Goal: Information Seeking & Learning: Learn about a topic

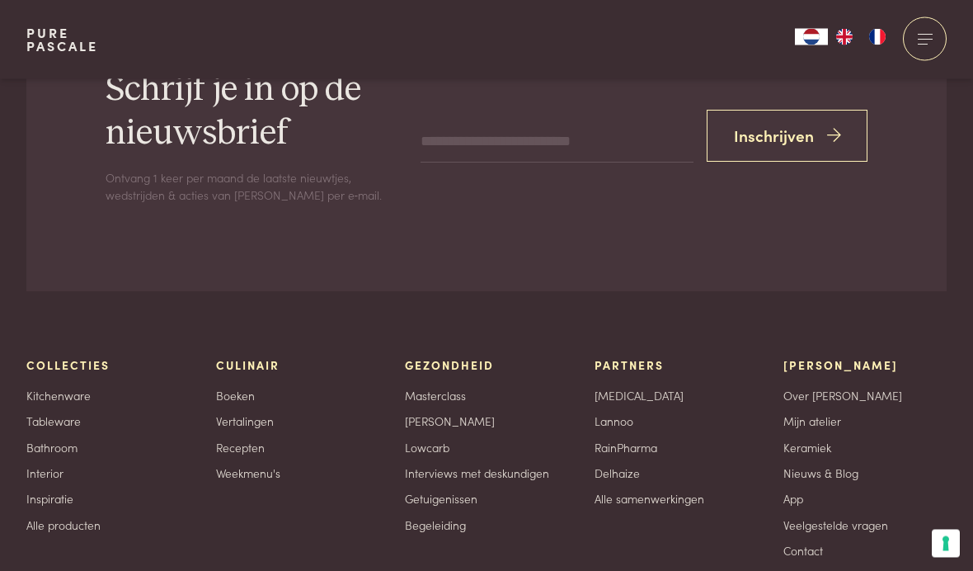
scroll to position [6534, 0]
click at [257, 439] on link "Recepten" at bounding box center [240, 447] width 49 height 17
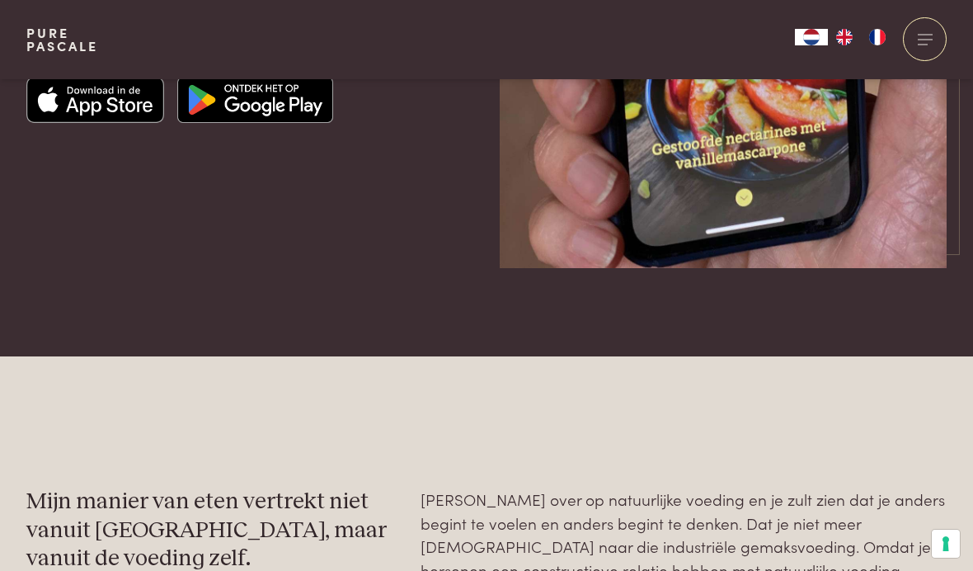
scroll to position [4619, 0]
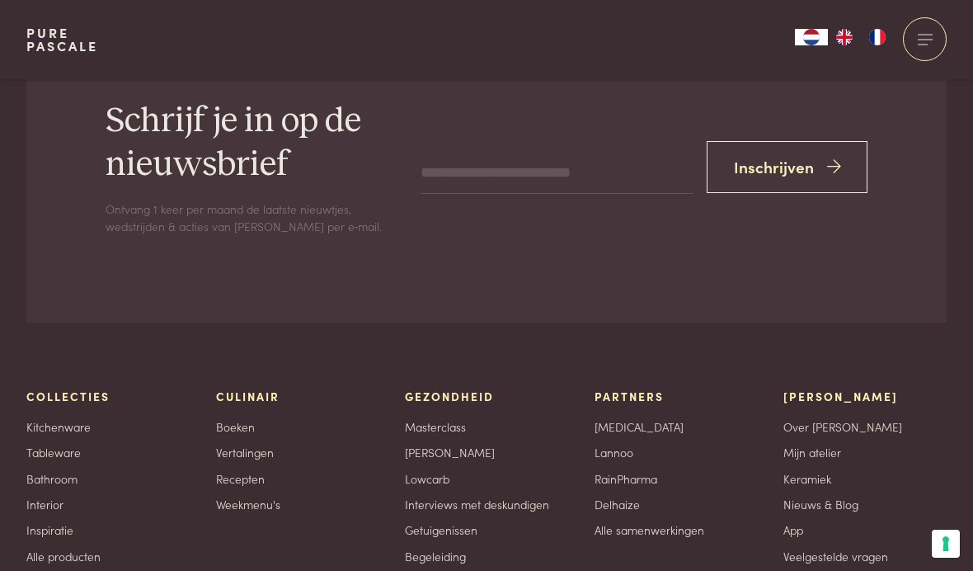
scroll to position [6499, 0]
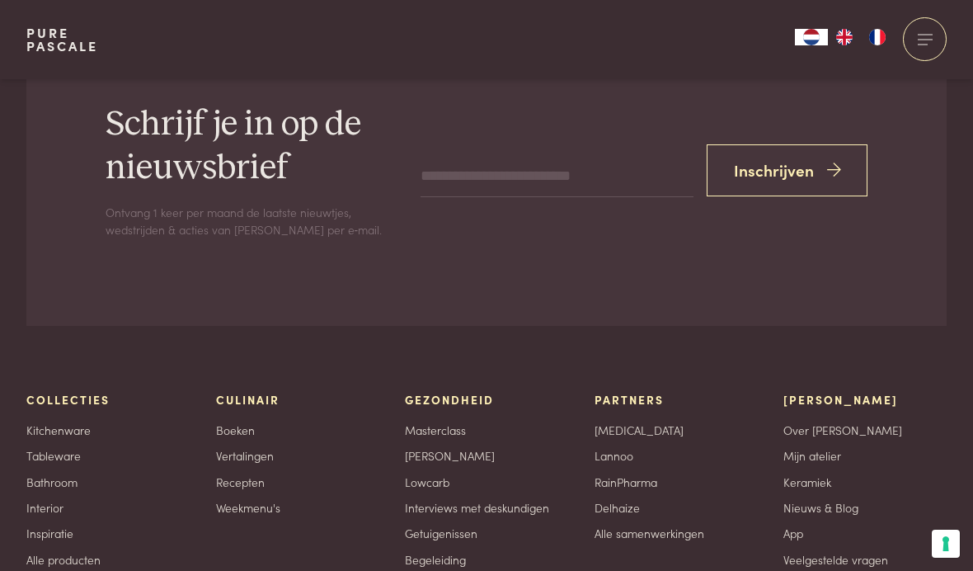
click at [238, 473] on link "Recepten" at bounding box center [240, 481] width 49 height 17
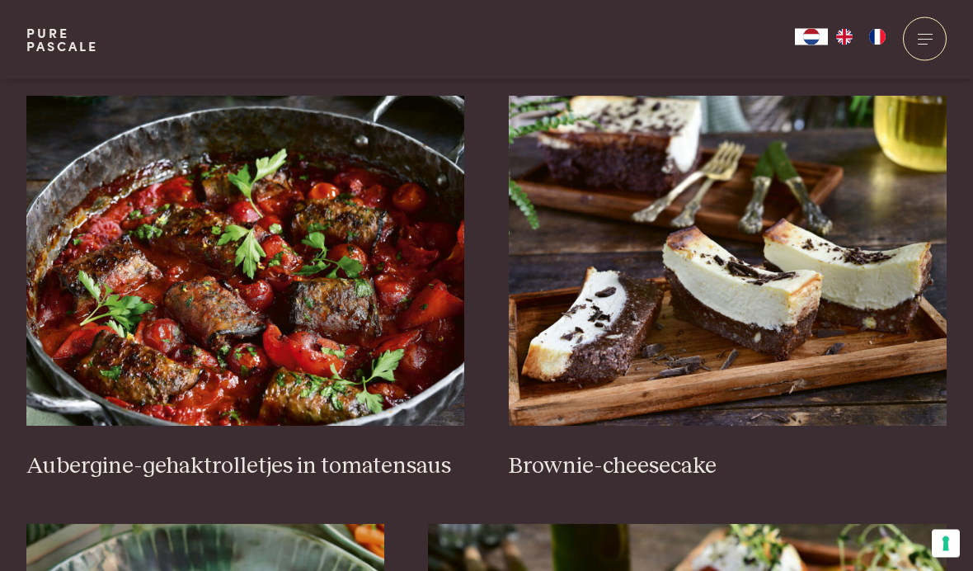
scroll to position [606, 0]
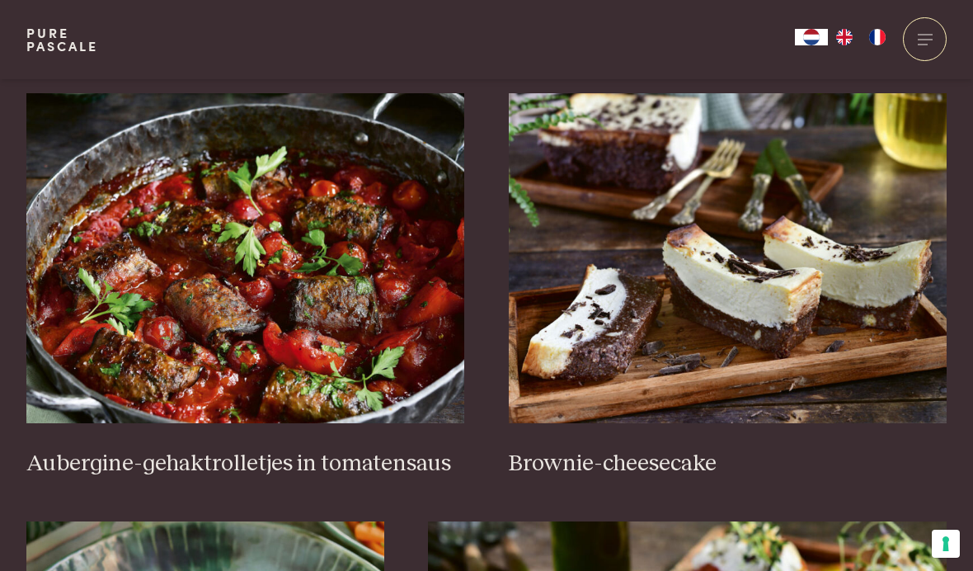
click at [280, 371] on img at bounding box center [245, 258] width 439 height 330
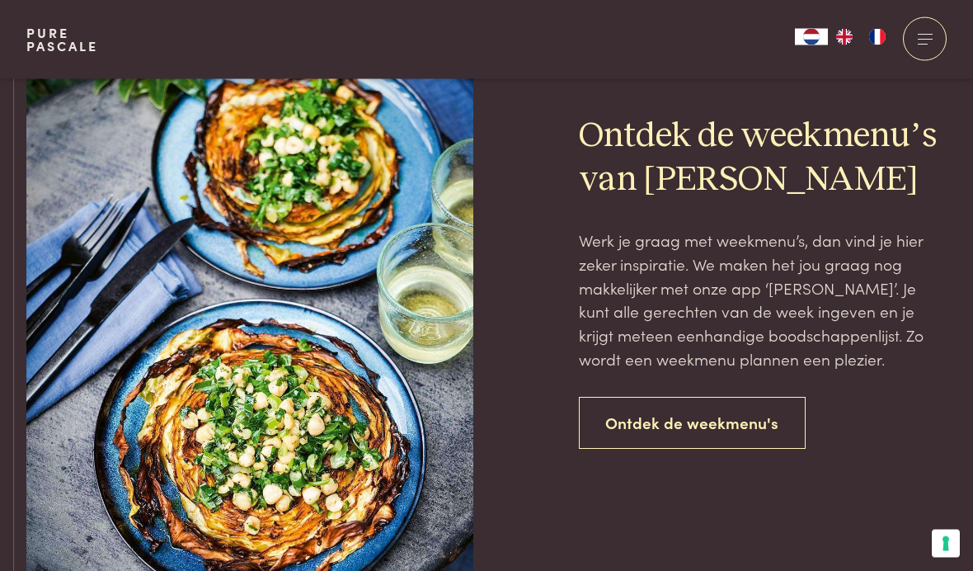
scroll to position [3519, 0]
click at [754, 411] on link "Ontdek de weekmenu's" at bounding box center [693, 423] width 228 height 52
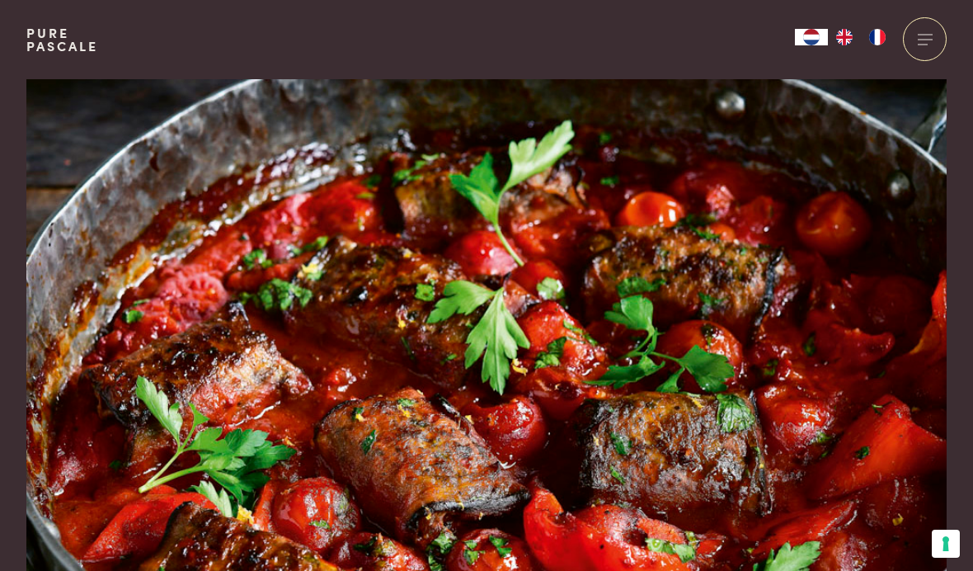
click at [375, 463] on img at bounding box center [486, 355] width 920 height 552
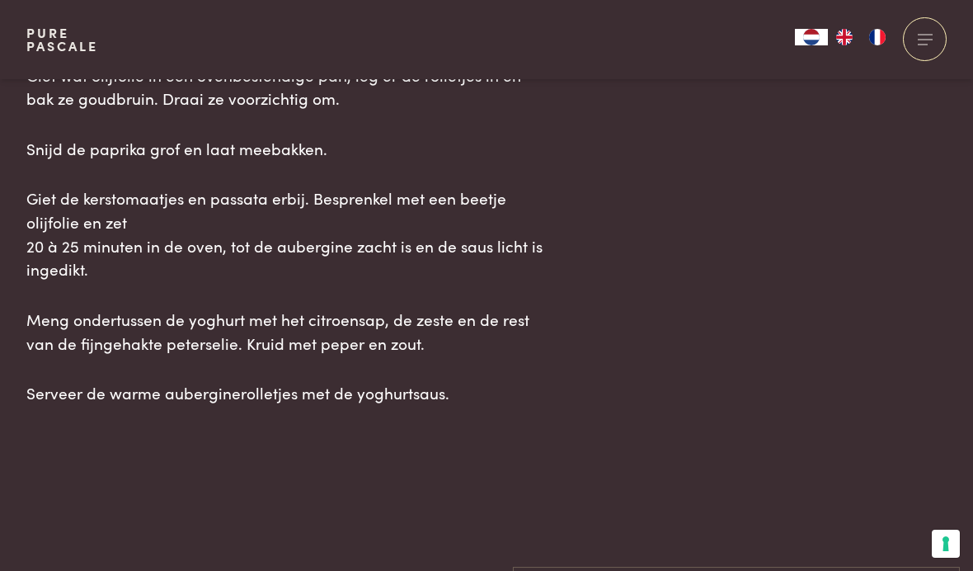
scroll to position [2406, 0]
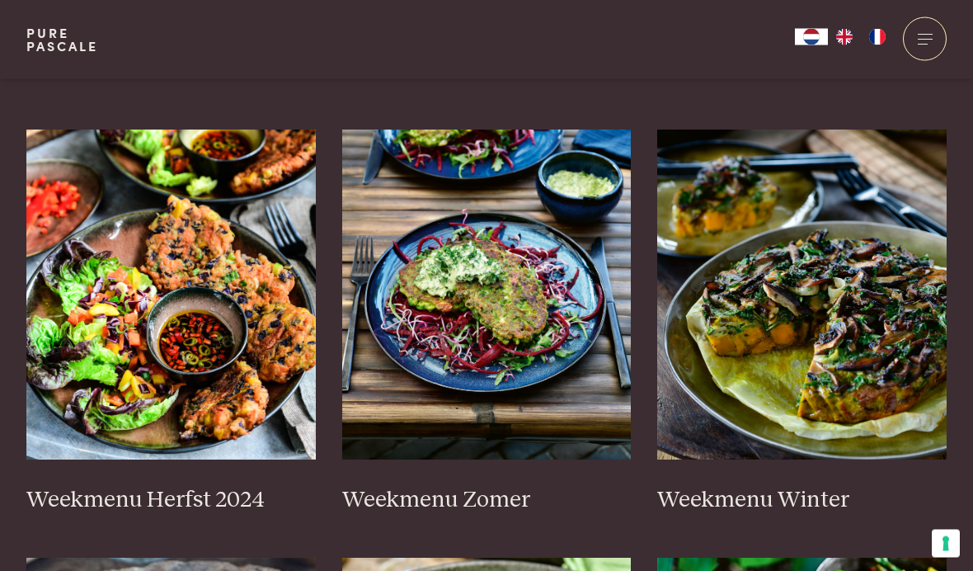
scroll to position [397, 0]
click at [519, 486] on h3 "Weekmenu Zomer" at bounding box center [486, 500] width 289 height 29
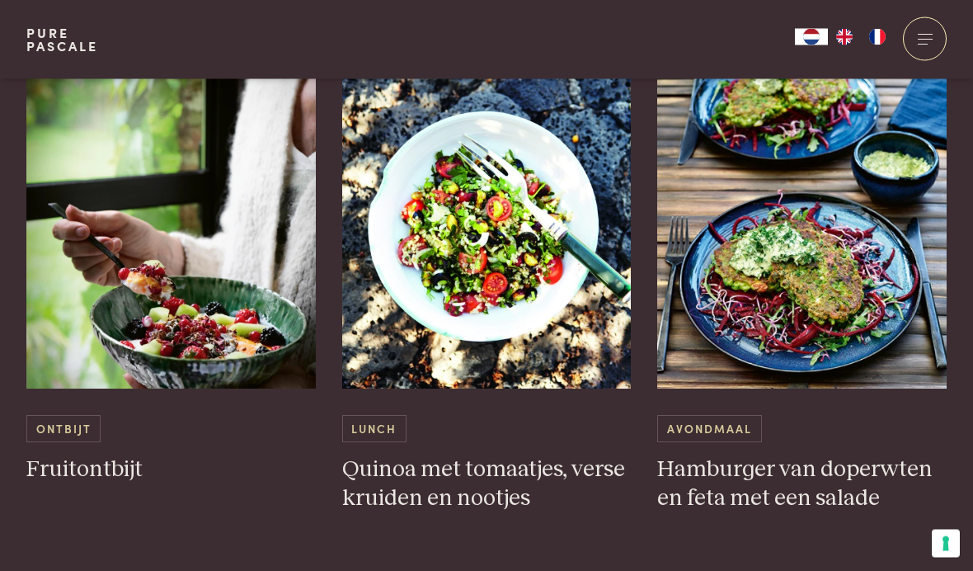
scroll to position [2802, 0]
click at [857, 465] on h3 "Hamburger van doperwten en feta met een salade" at bounding box center [801, 483] width 289 height 57
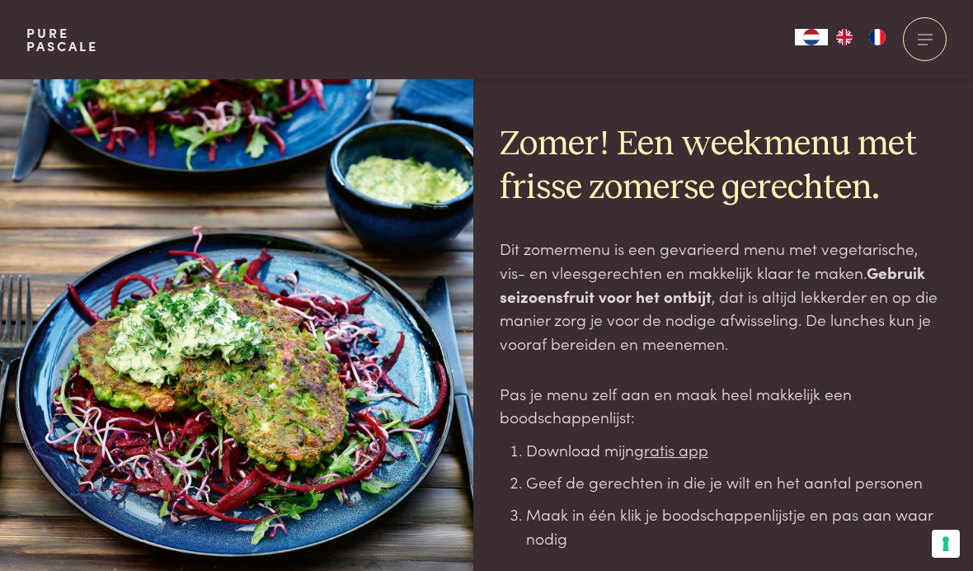
scroll to position [2869, 0]
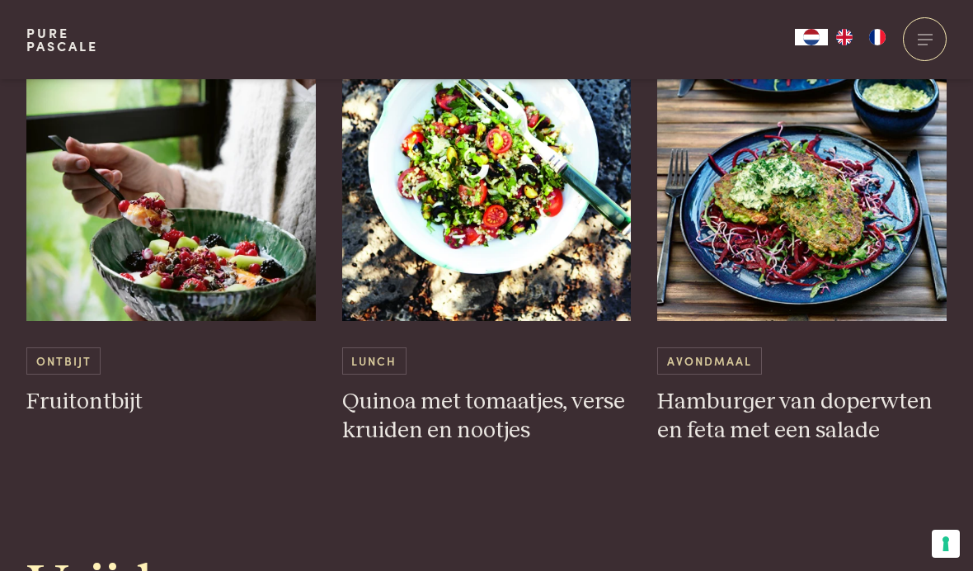
click at [782, 398] on h3 "Hamburger van doperwten en feta met een salade" at bounding box center [801, 416] width 289 height 57
click at [801, 410] on h3 "Hamburger van doperwten en feta met een salade" at bounding box center [801, 416] width 289 height 57
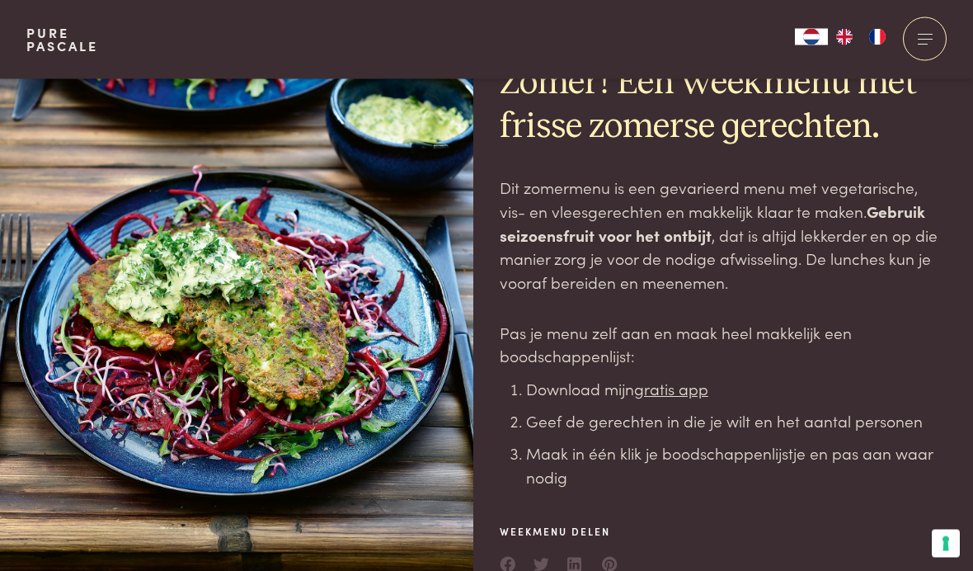
scroll to position [0, 0]
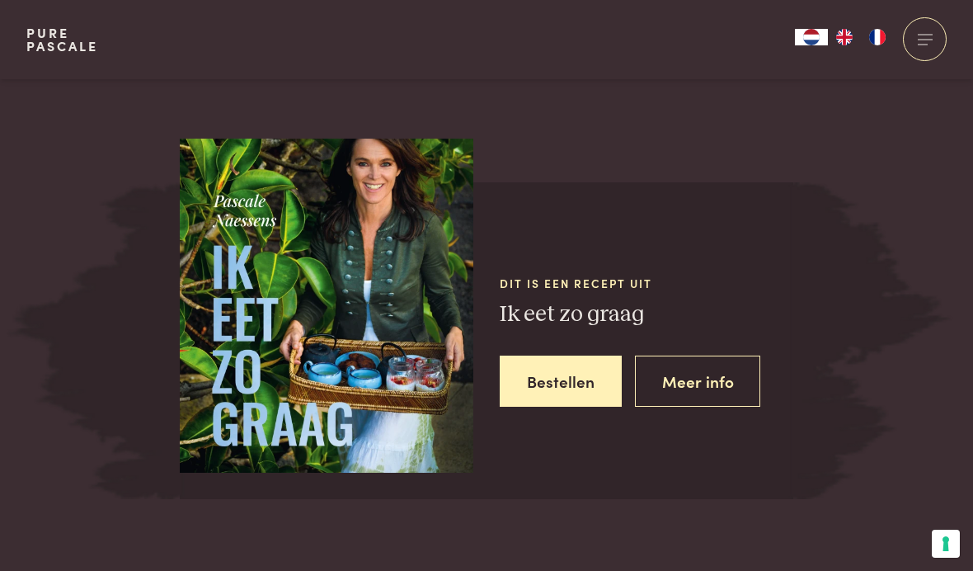
scroll to position [2042, 0]
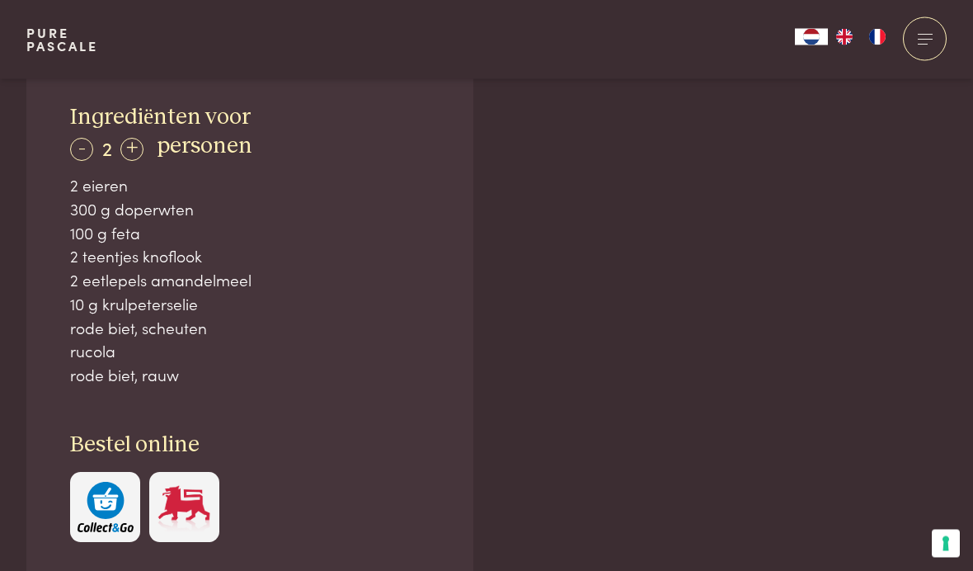
scroll to position [1097, 0]
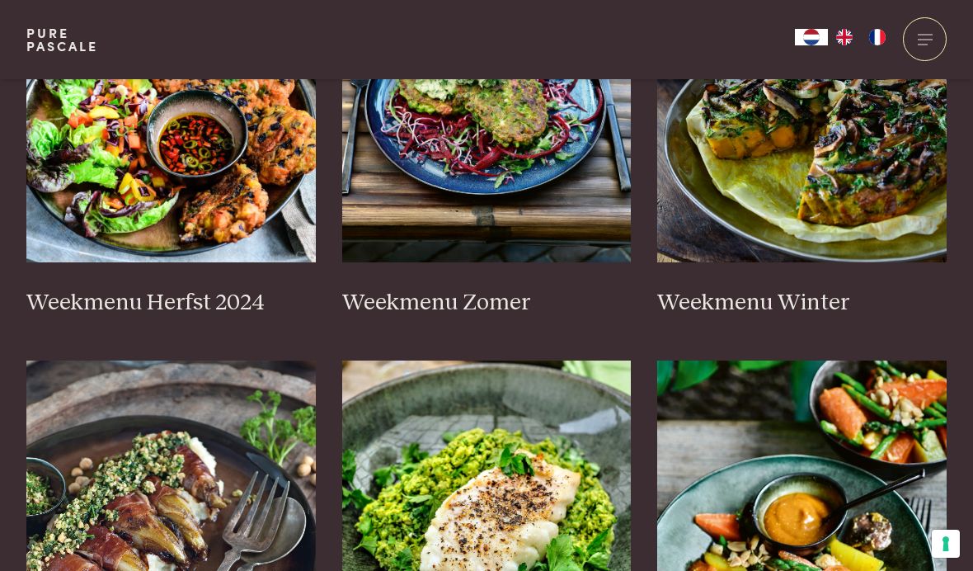
scroll to position [606, 0]
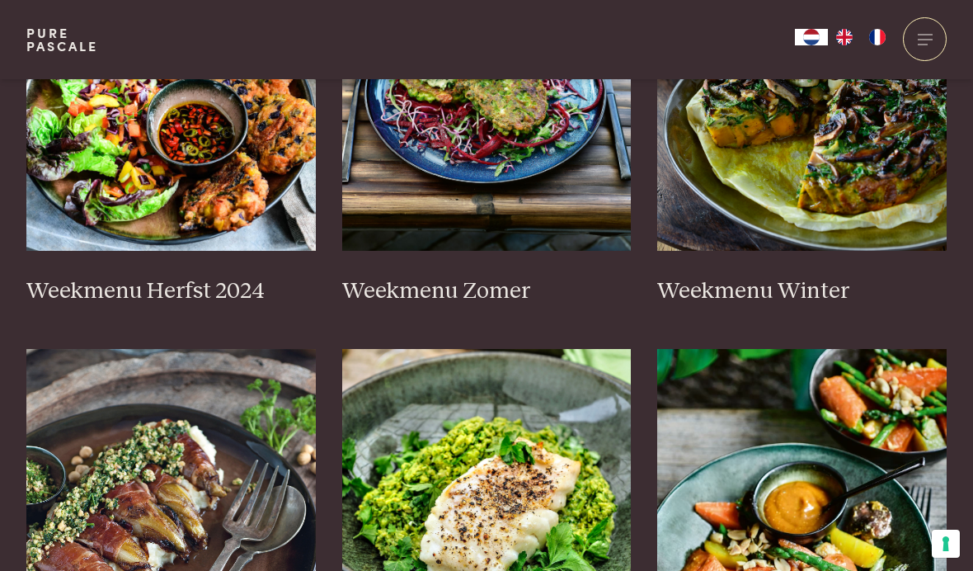
click at [510, 221] on link "Weekmenu Zomer" at bounding box center [486, 113] width 289 height 384
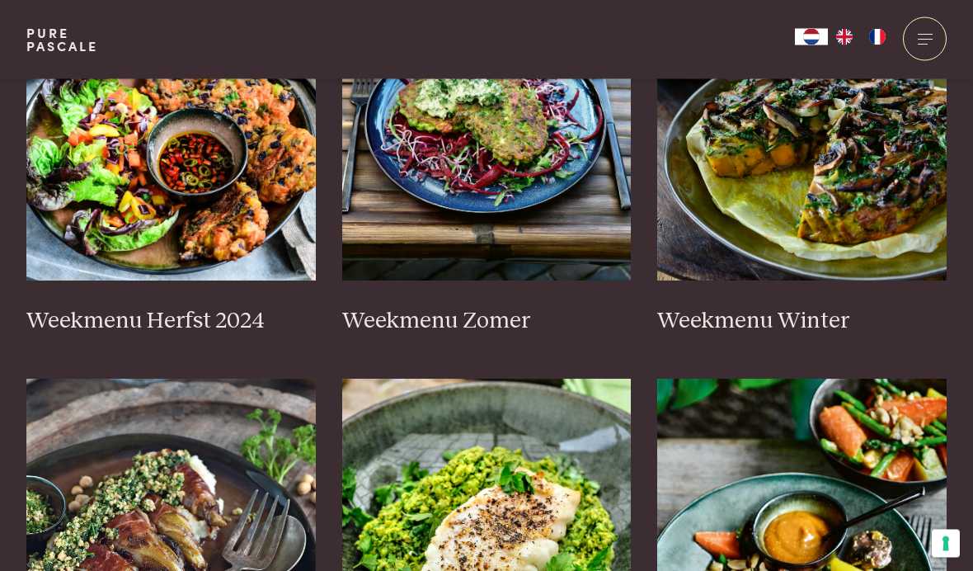
scroll to position [574, 0]
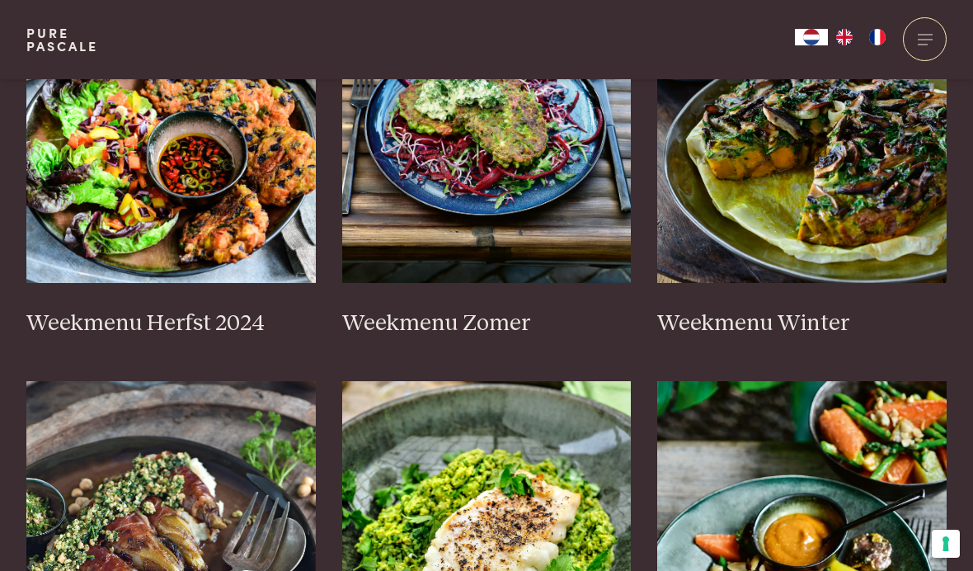
click at [167, 214] on img at bounding box center [170, 118] width 289 height 330
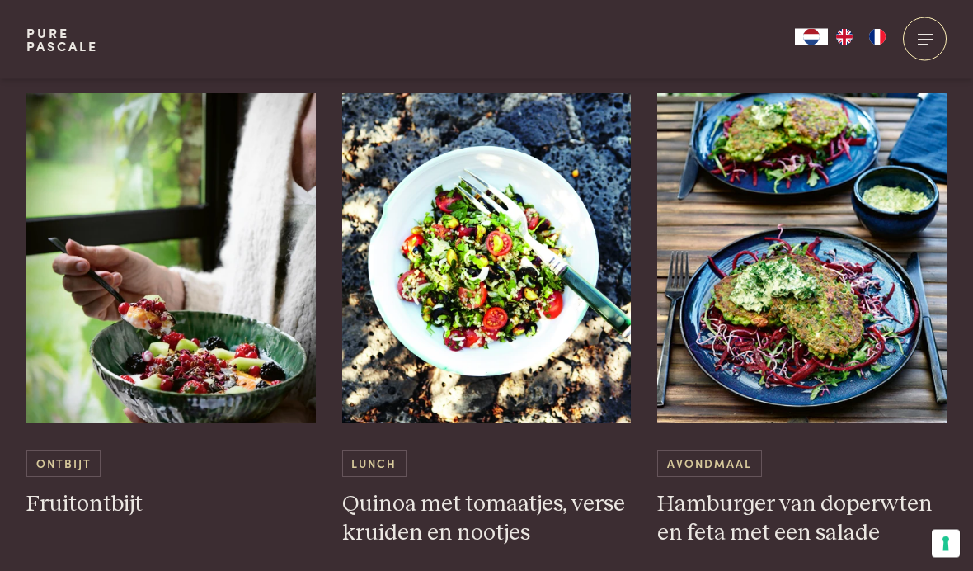
scroll to position [2798, 0]
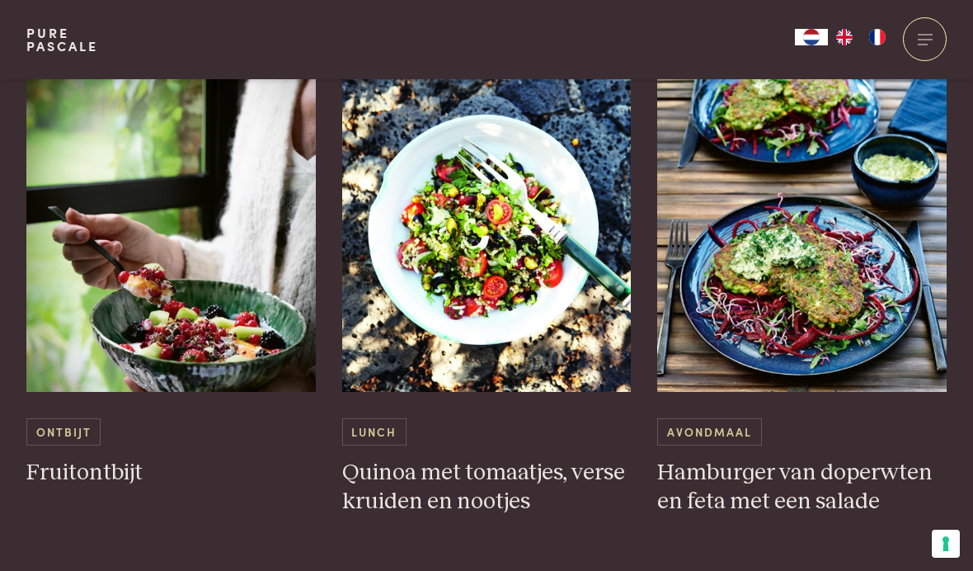
click at [845, 458] on h3 "Hamburger van doperwten en feta met een salade" at bounding box center [801, 486] width 289 height 57
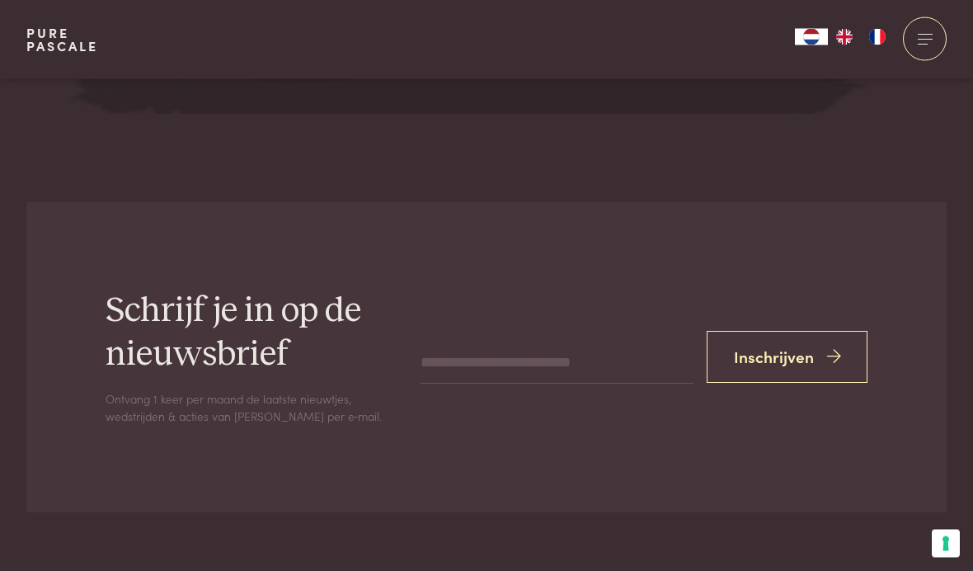
scroll to position [6304, 0]
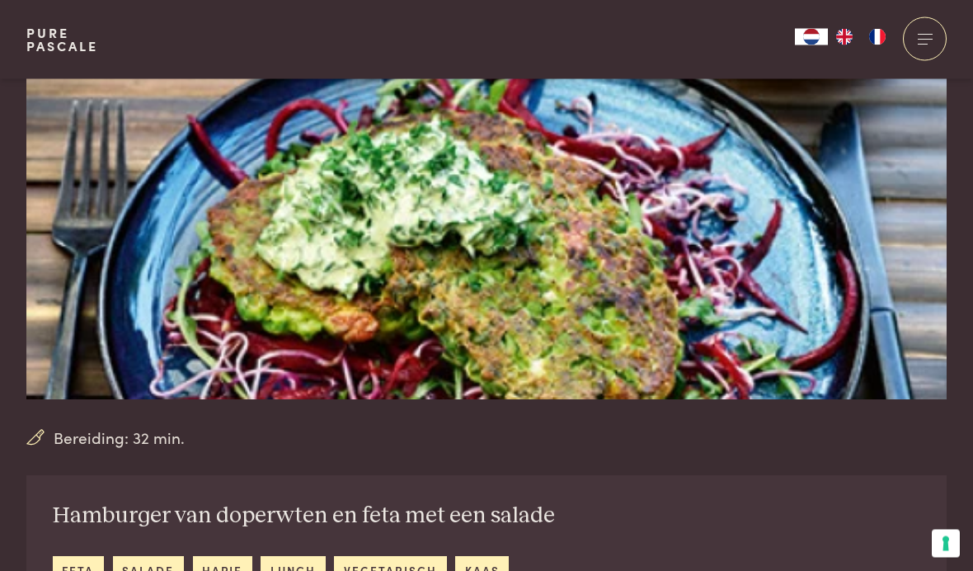
scroll to position [253, 0]
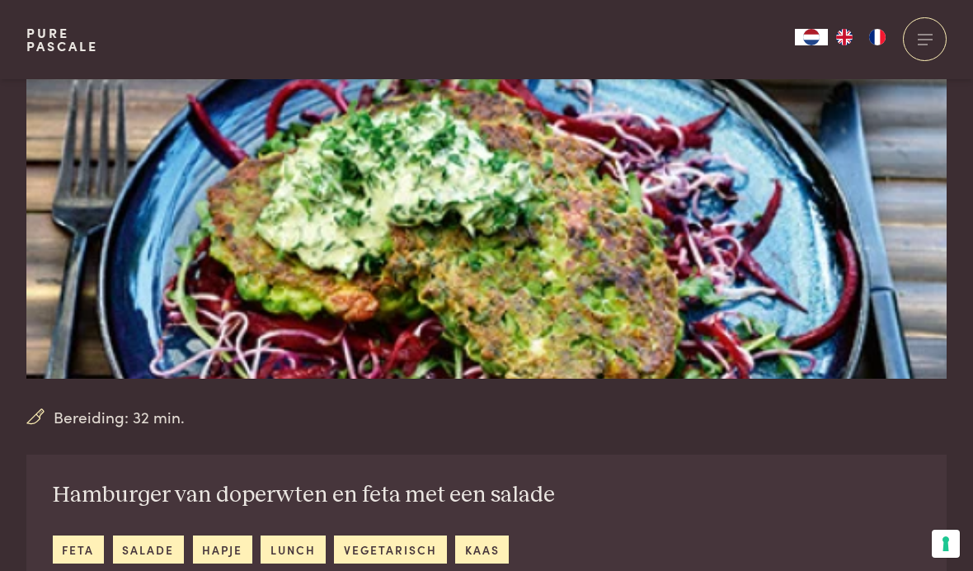
click at [861, 222] on img at bounding box center [486, 102] width 920 height 552
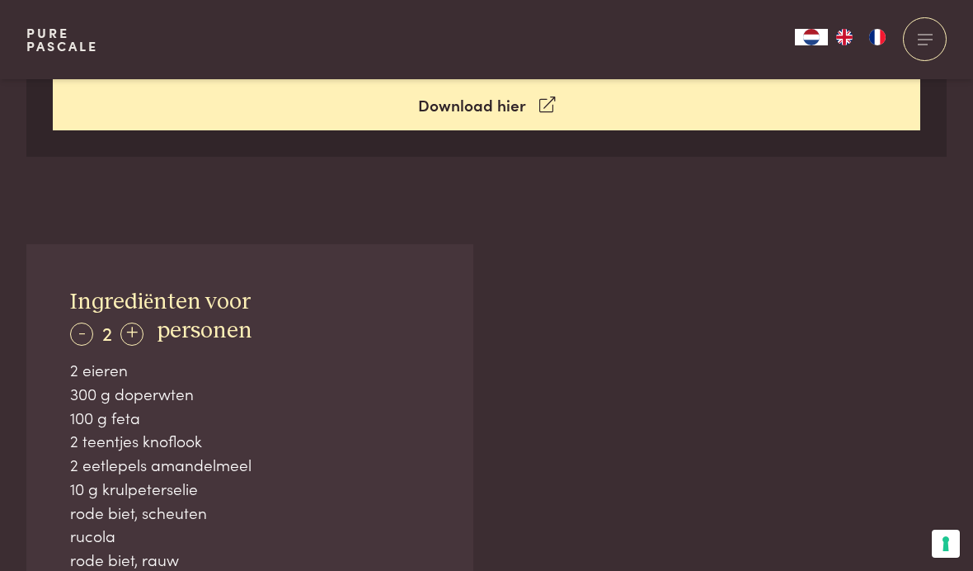
scroll to position [977, 0]
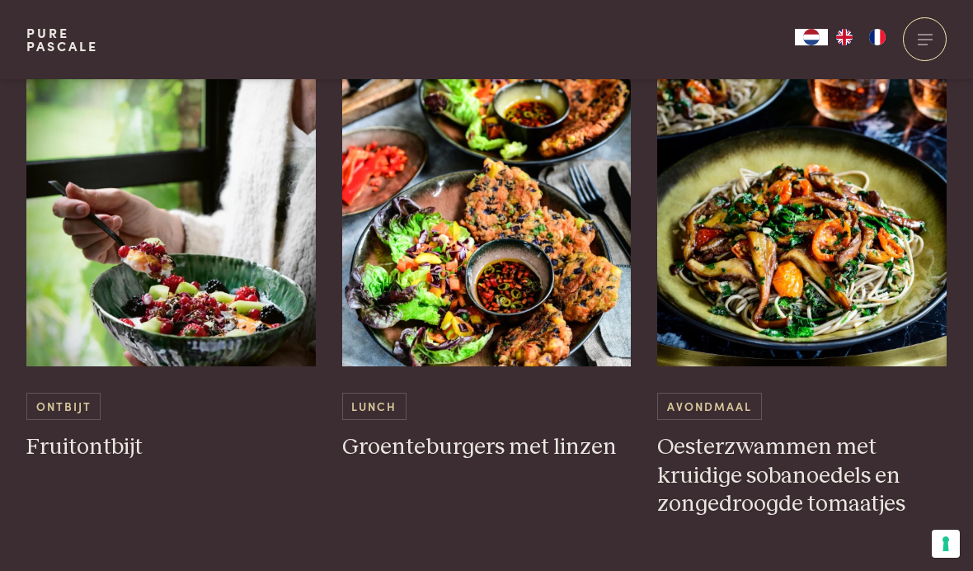
scroll to position [1508, 0]
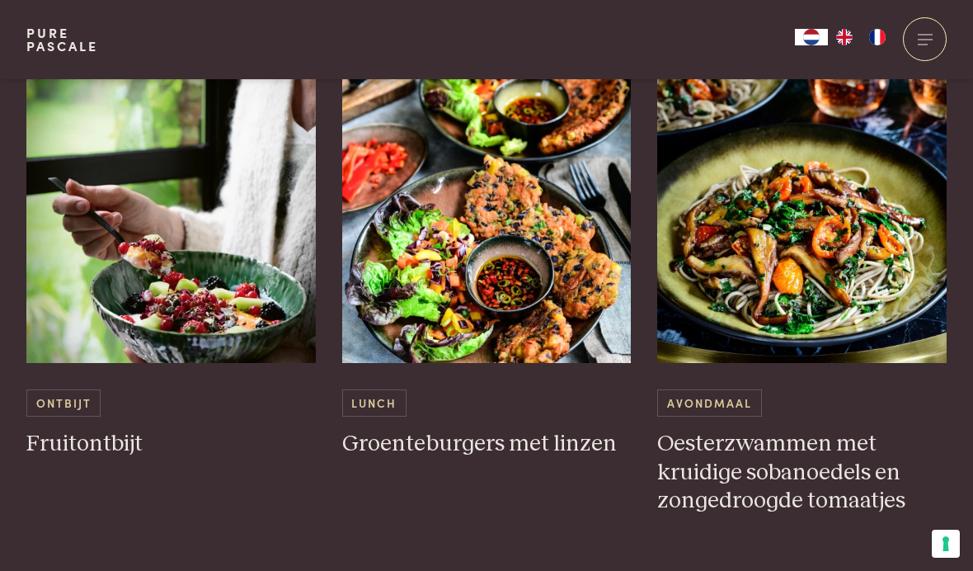
click at [838, 461] on h3 "Oesterzwammen met kruidige sobanoedels en zongedroogde tomaatjes" at bounding box center [801, 473] width 289 height 86
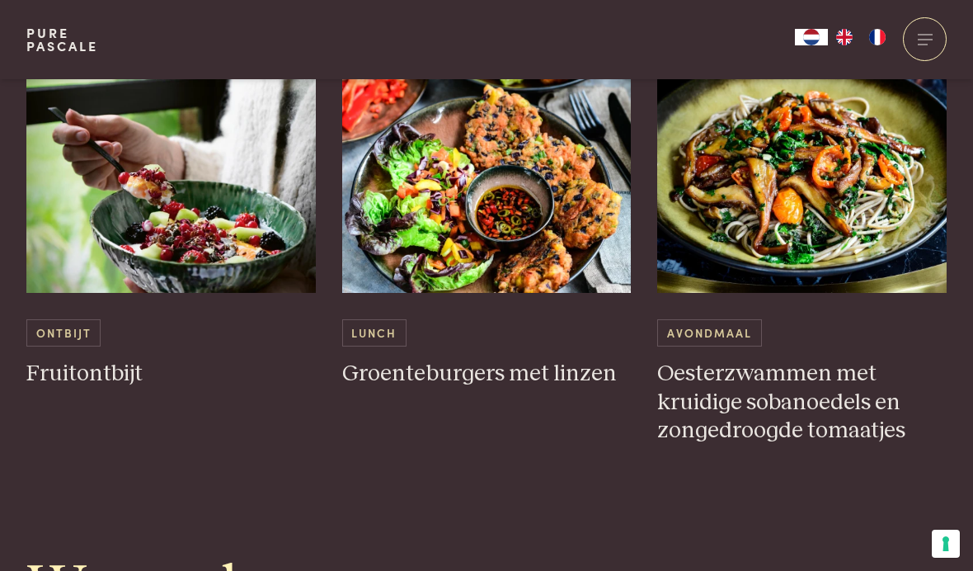
scroll to position [1574, 0]
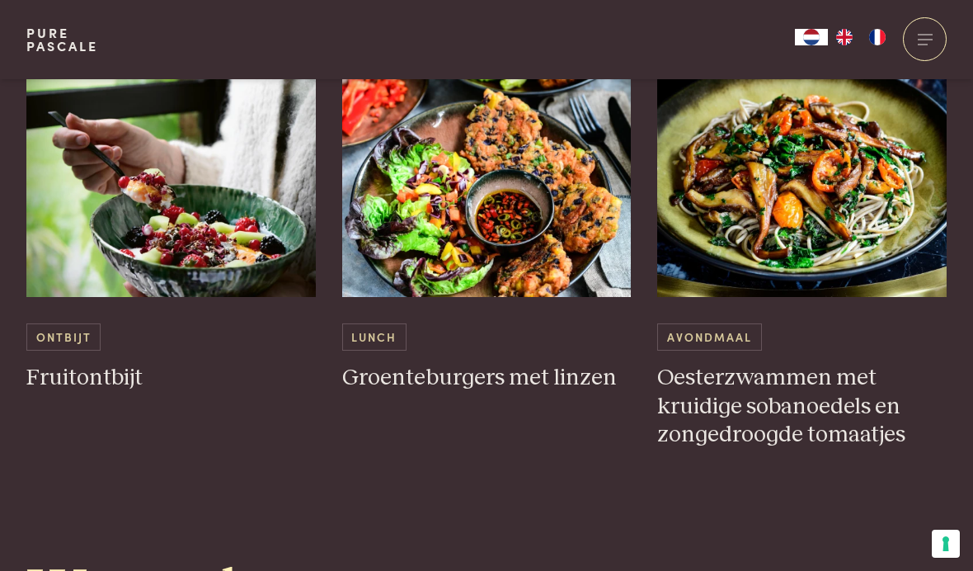
click at [528, 373] on h3 "Groenteburgers met linzen" at bounding box center [486, 378] width 289 height 29
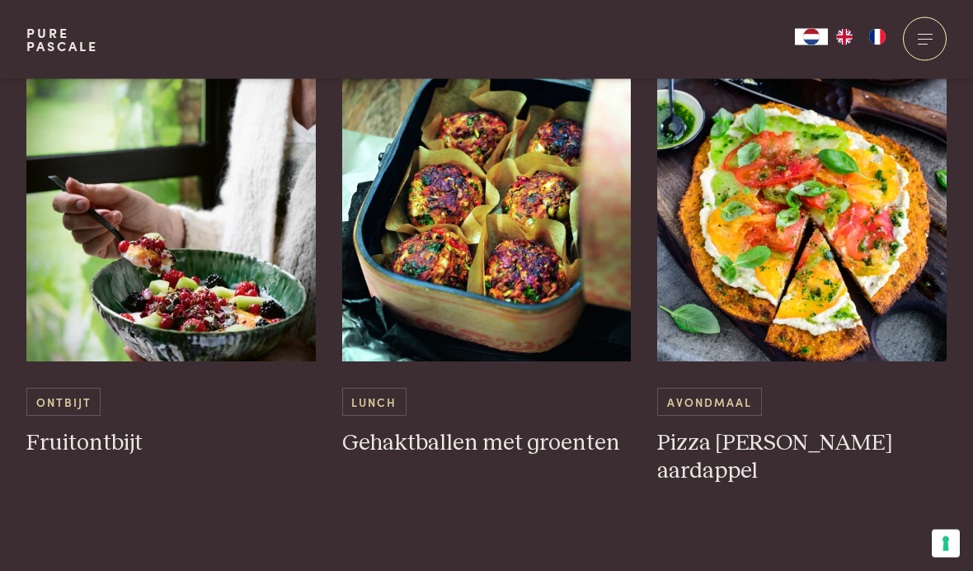
scroll to position [3516, 0]
click at [506, 429] on h3 "Gehaktballen met groenten" at bounding box center [486, 443] width 289 height 29
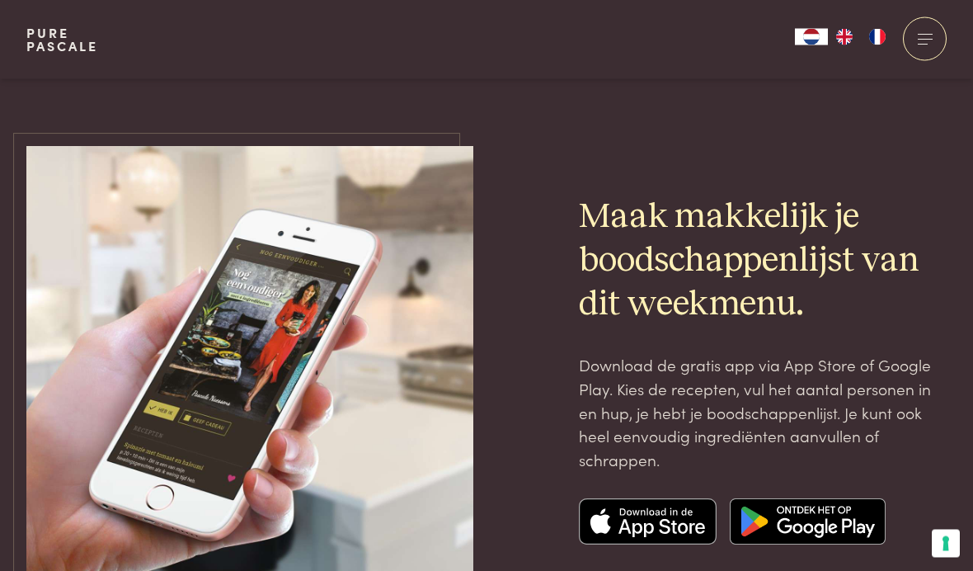
scroll to position [5273, 0]
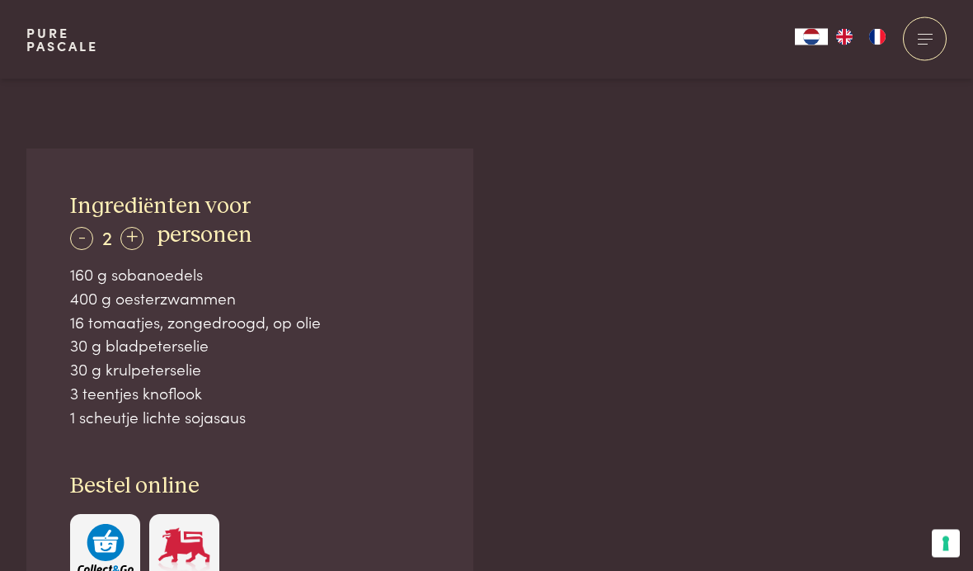
scroll to position [1003, 0]
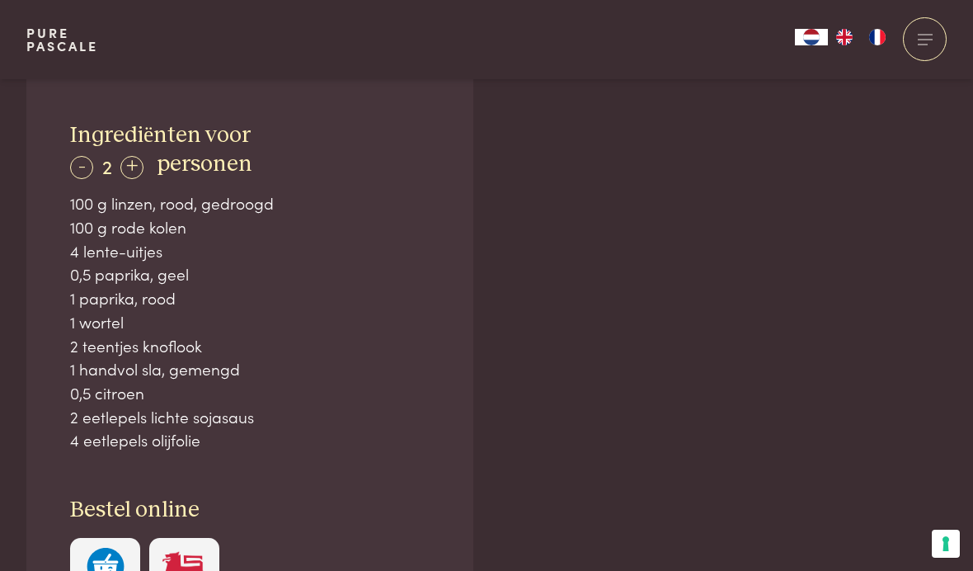
scroll to position [1073, 0]
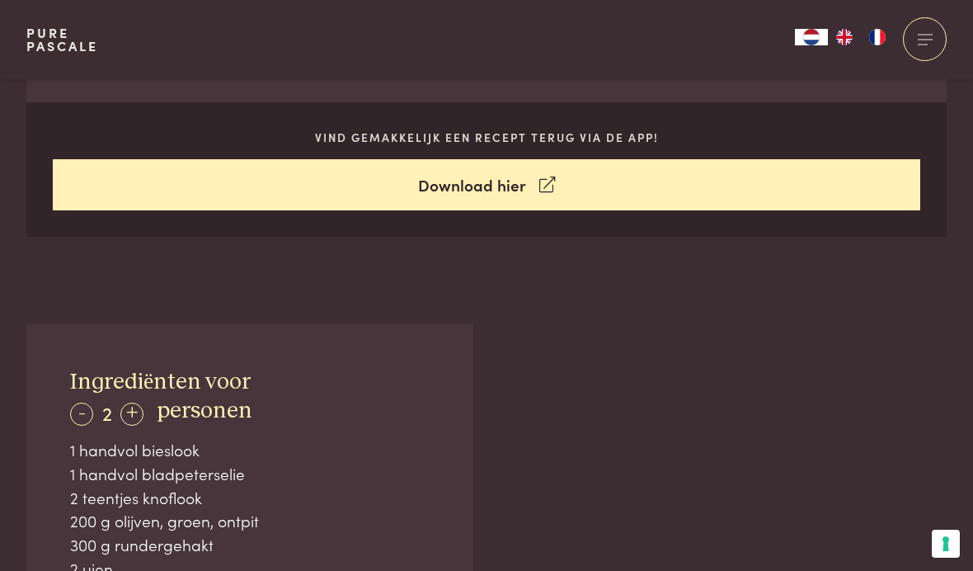
scroll to position [800, 0]
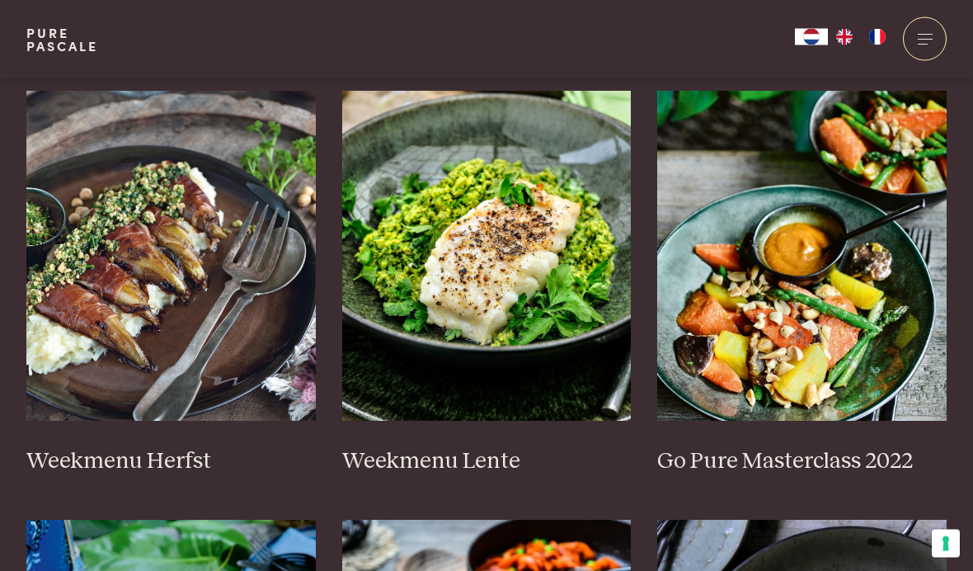
scroll to position [864, 0]
click at [193, 447] on h3 "Weekmenu Herfst" at bounding box center [170, 461] width 289 height 29
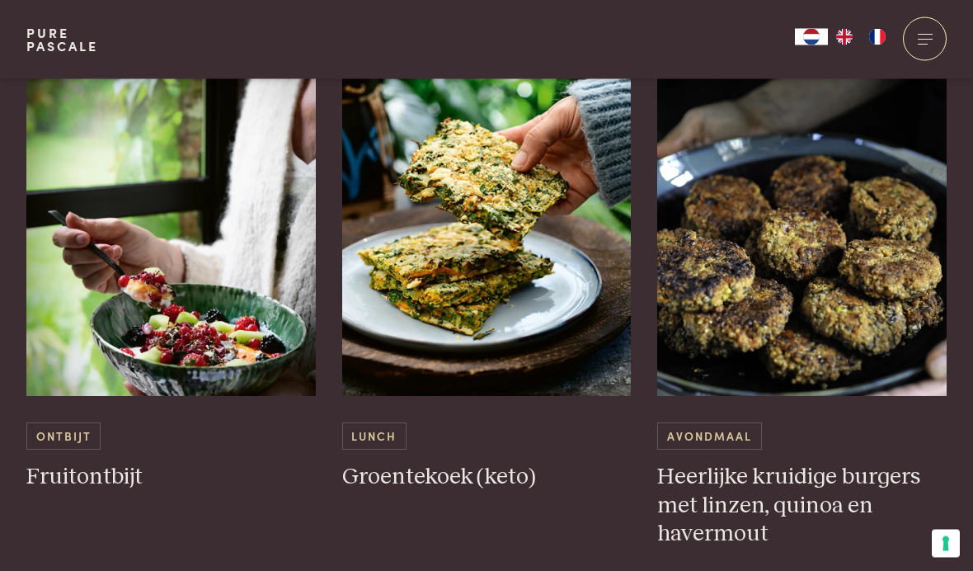
scroll to position [1477, 0]
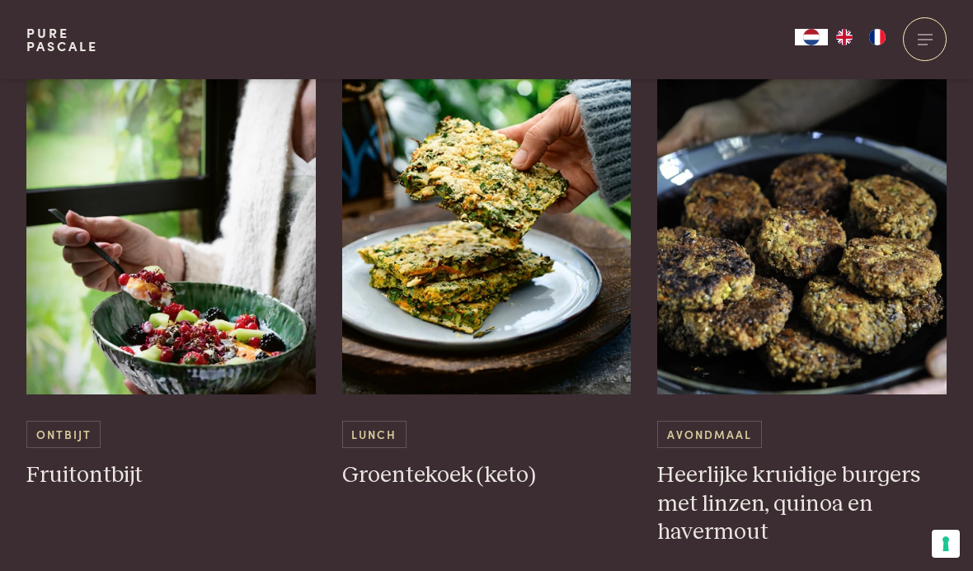
click at [487, 480] on h3 "Groentekoek (keto)" at bounding box center [486, 475] width 289 height 29
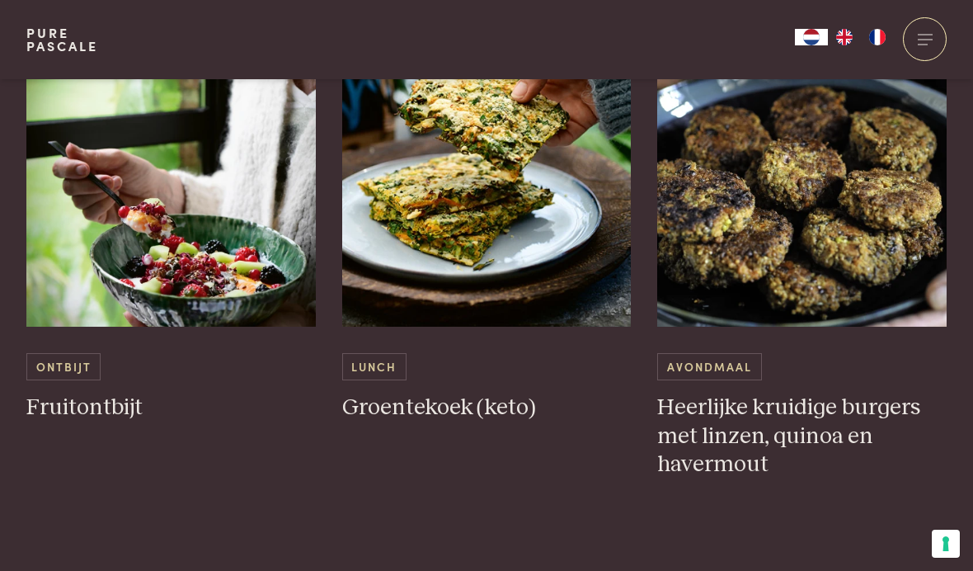
click at [835, 416] on h3 "Heerlijke kruidige burgers met linzen, quinoa en havermout" at bounding box center [801, 436] width 289 height 86
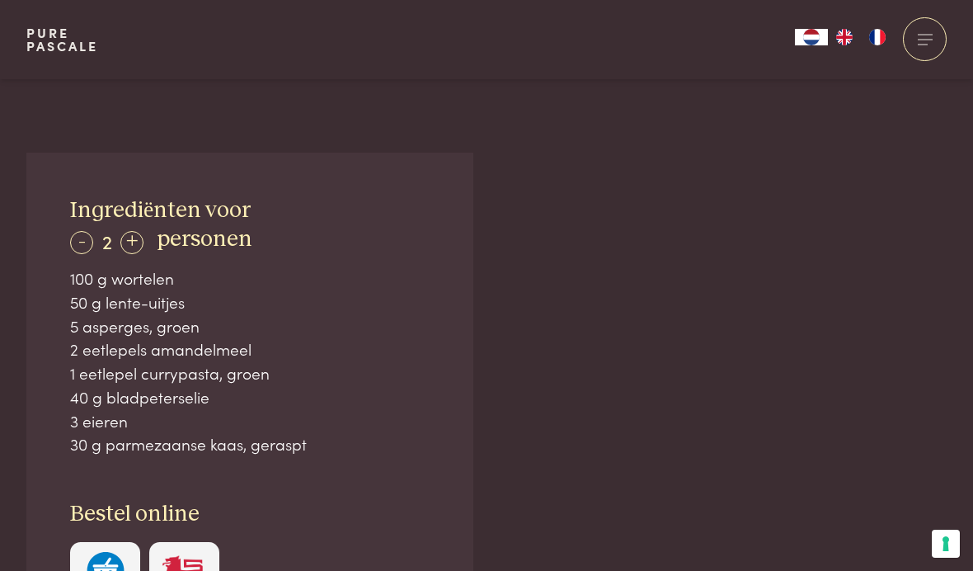
scroll to position [1024, 0]
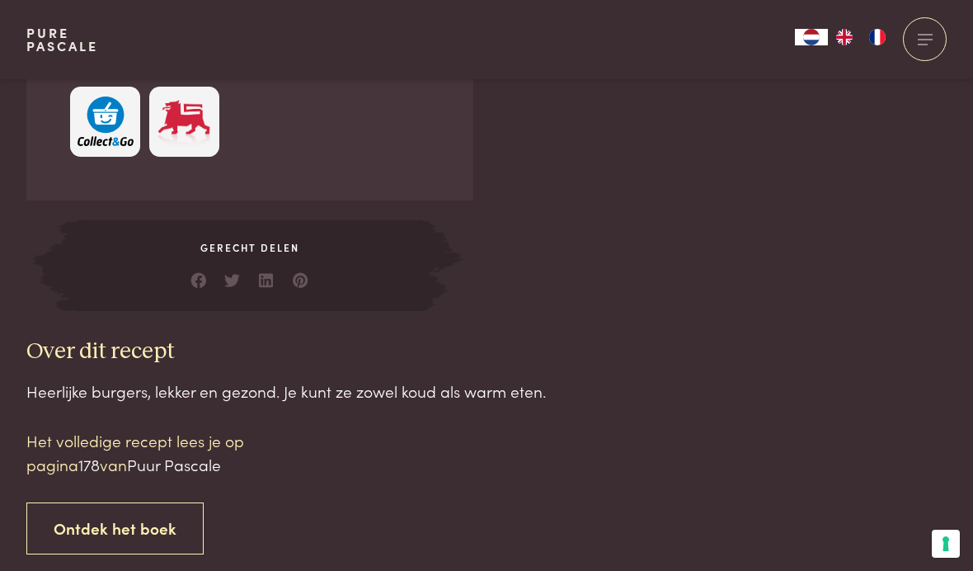
scroll to position [1460, 0]
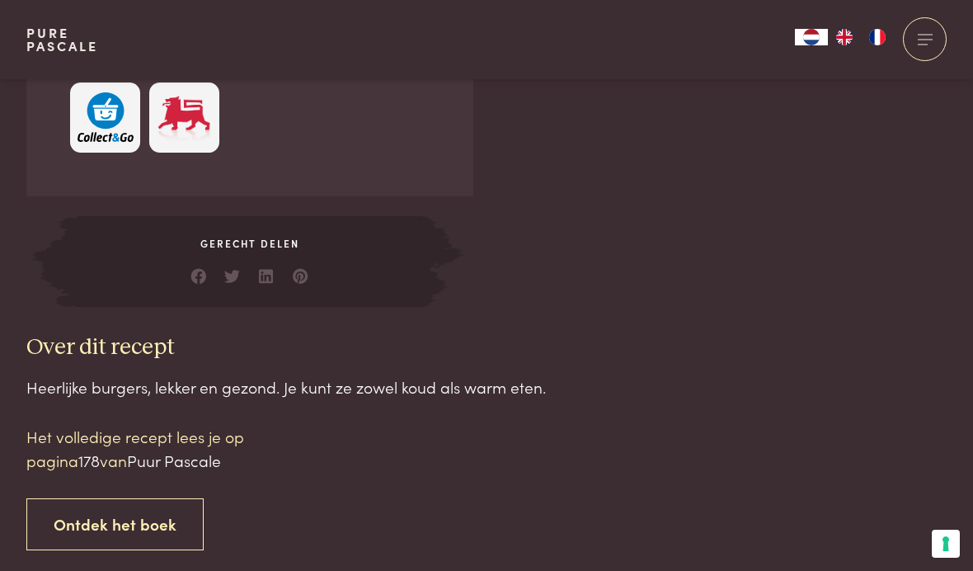
click at [125, 442] on p "Het volledige recept lees je op pagina 178 van Puur Pascale" at bounding box center [166, 448] width 280 height 47
click at [97, 450] on span "178" at bounding box center [88, 460] width 21 height 22
click at [153, 514] on link "Ontdek het boek" at bounding box center [114, 524] width 177 height 52
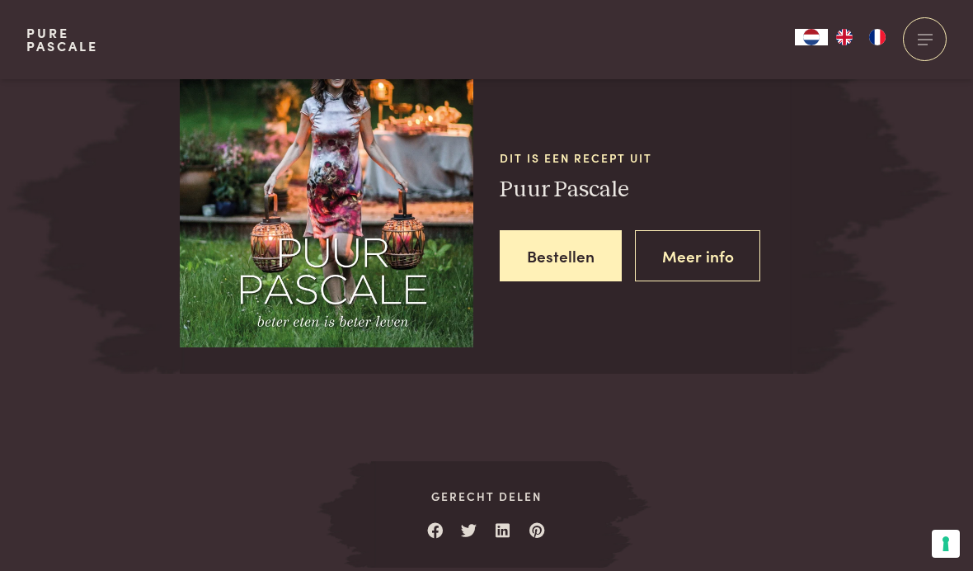
scroll to position [2172, 0]
click at [710, 236] on link "Meer info" at bounding box center [698, 255] width 126 height 52
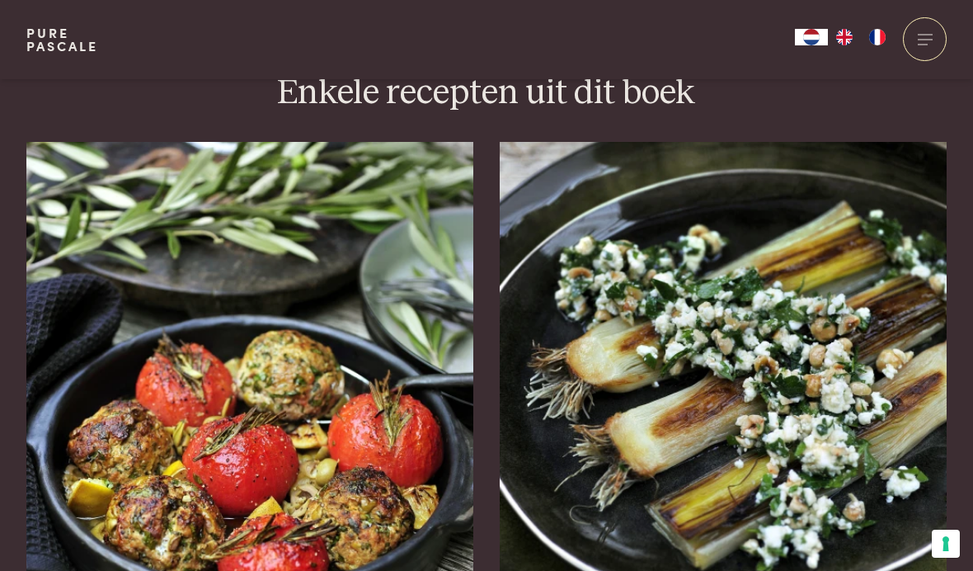
scroll to position [2019, 0]
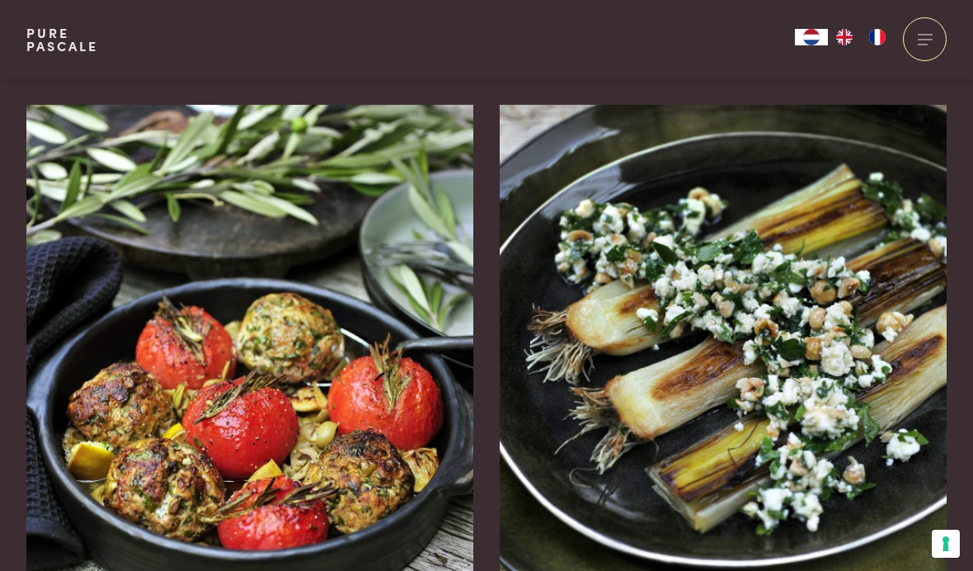
click at [399, 359] on img at bounding box center [249, 352] width 447 height 495
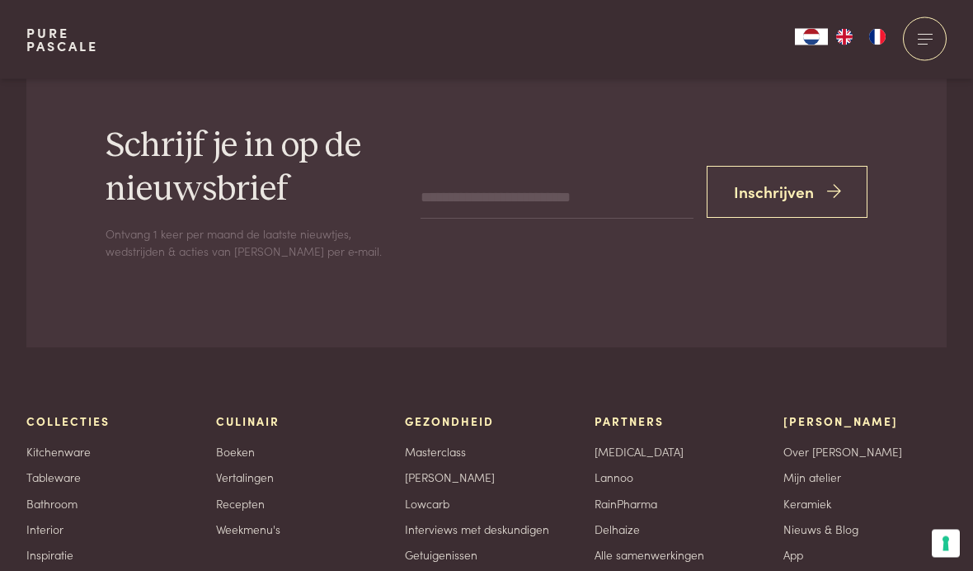
scroll to position [5883, 0]
click at [259, 494] on link "Recepten" at bounding box center [240, 502] width 49 height 17
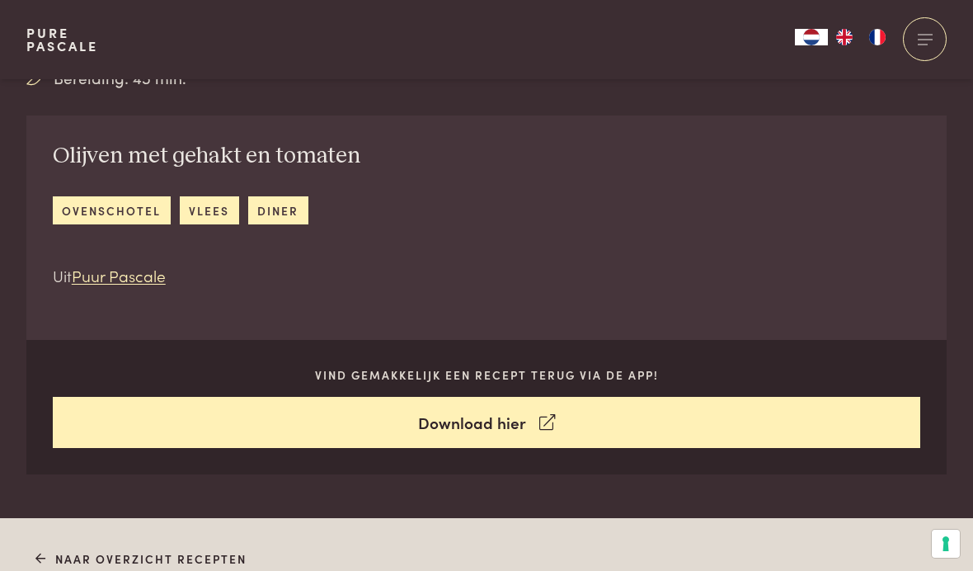
scroll to position [590, 0]
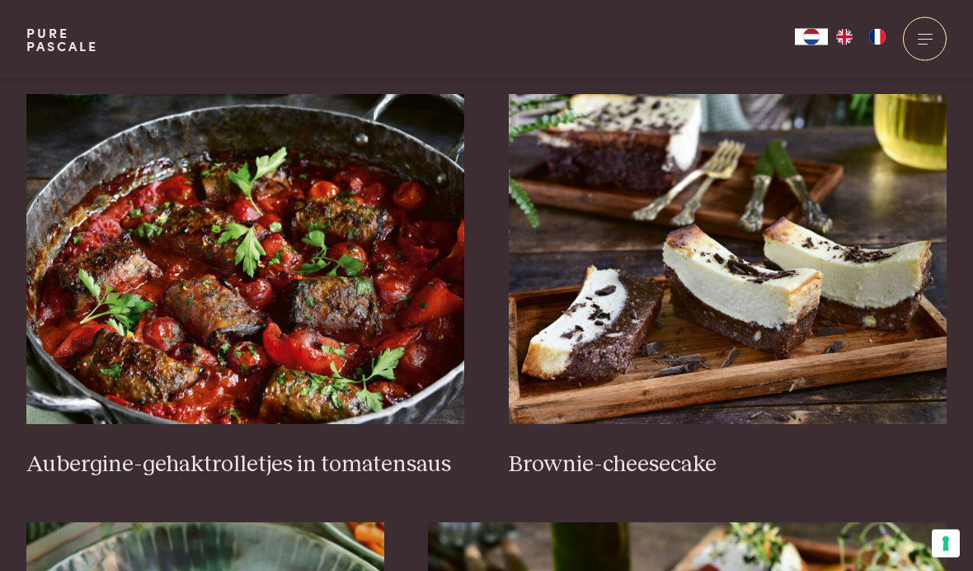
scroll to position [619, 0]
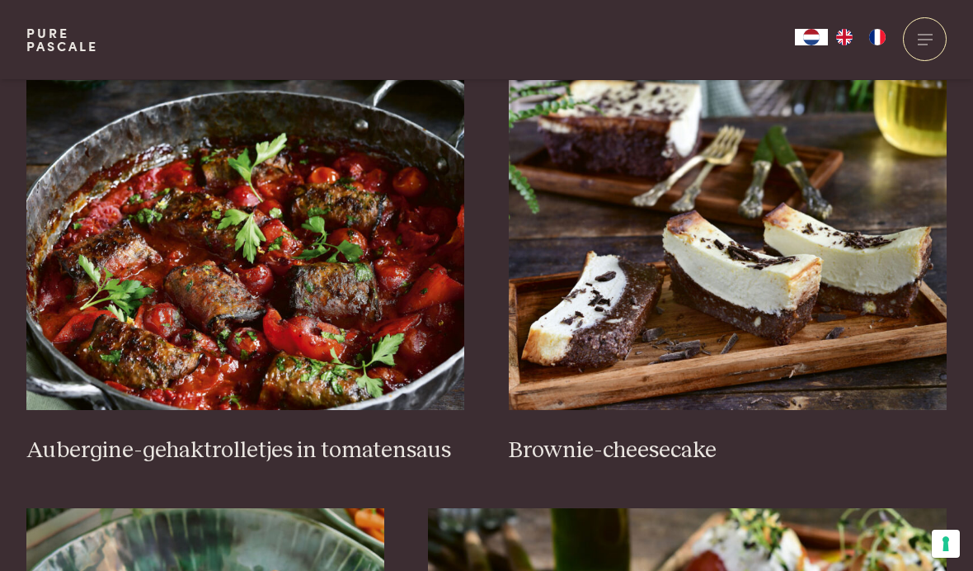
click at [386, 439] on h3 "Aubergine-gehaktrolletjes in tomatensaus" at bounding box center [245, 450] width 439 height 29
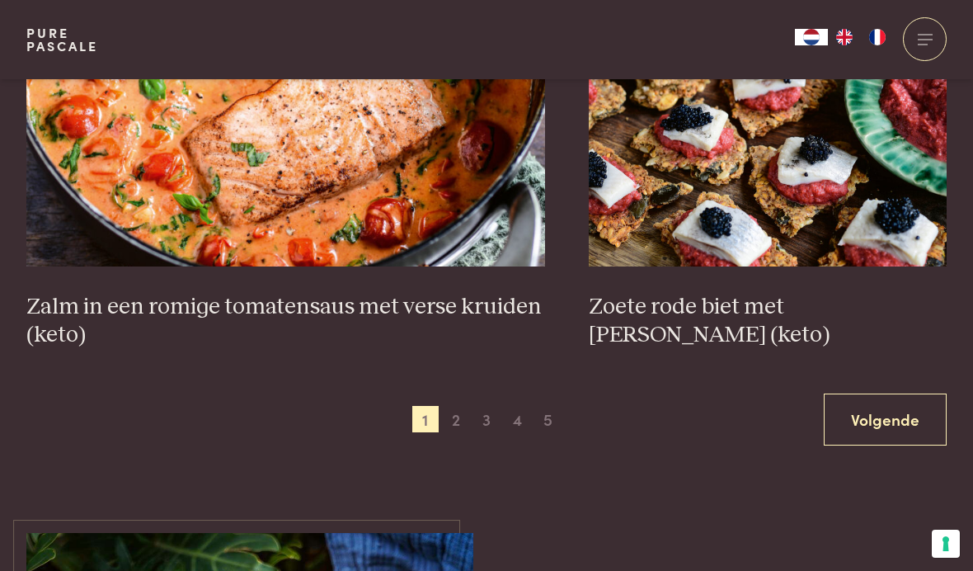
click at [908, 413] on link "Volgende" at bounding box center [885, 419] width 123 height 52
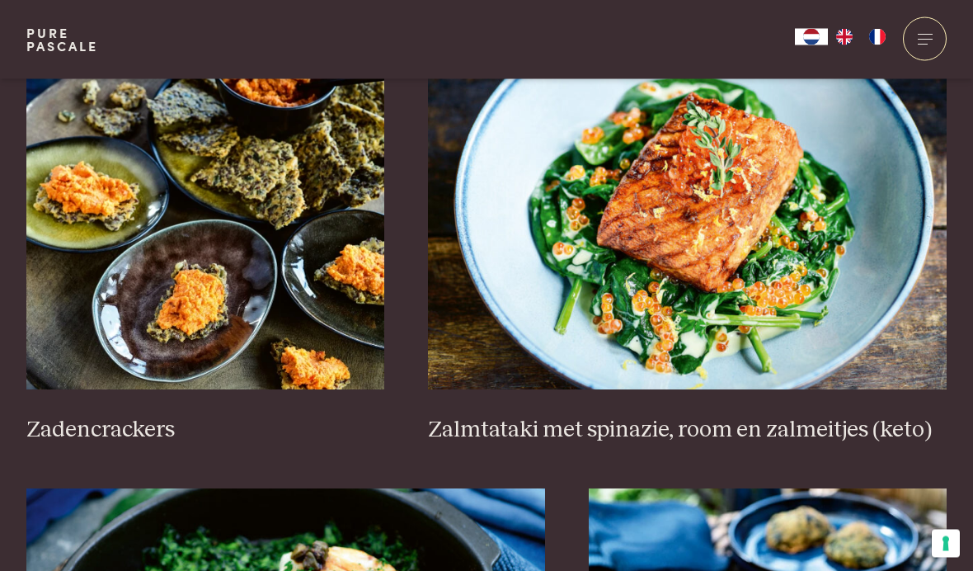
scroll to position [2411, 0]
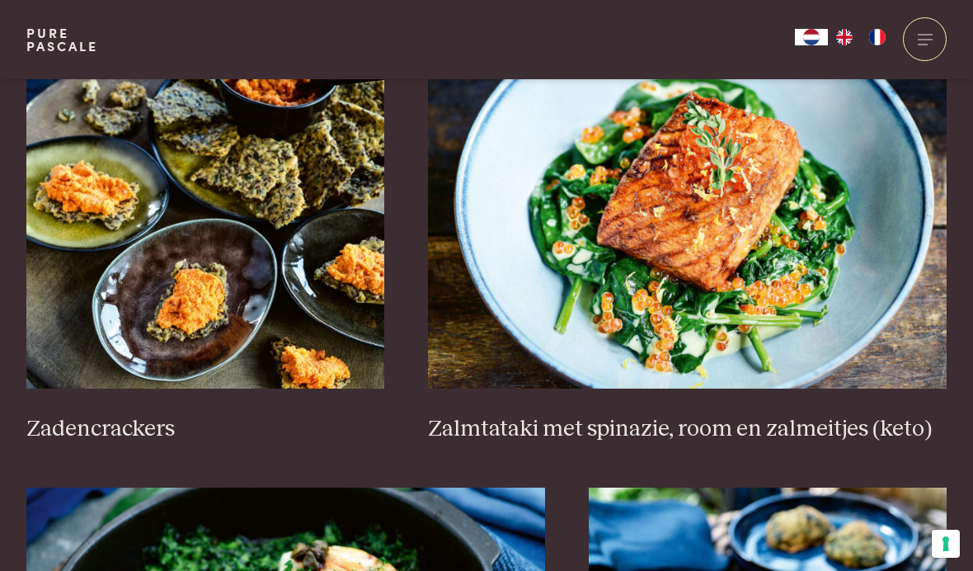
click at [162, 415] on h3 "Zadencrackers" at bounding box center [205, 429] width 358 height 29
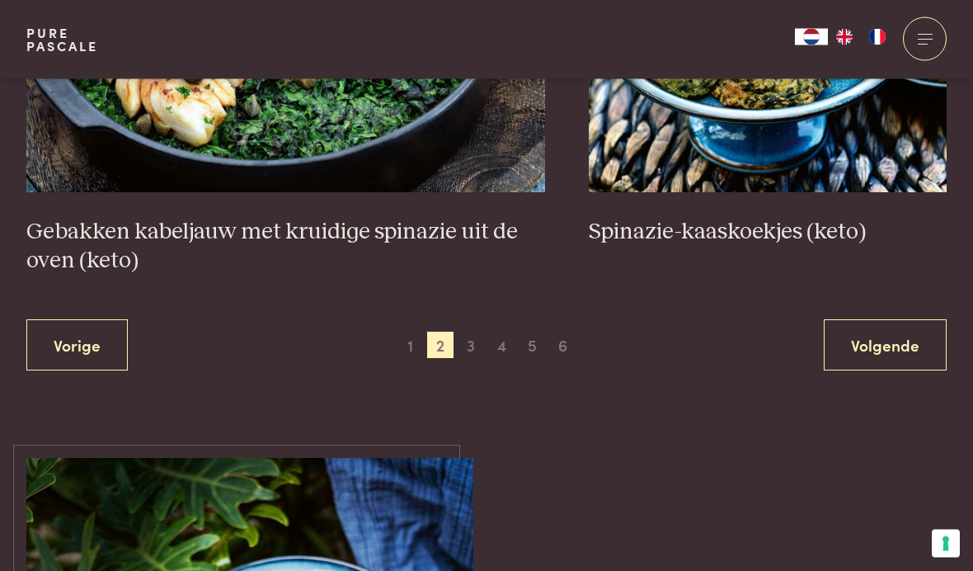
scroll to position [3036, 0]
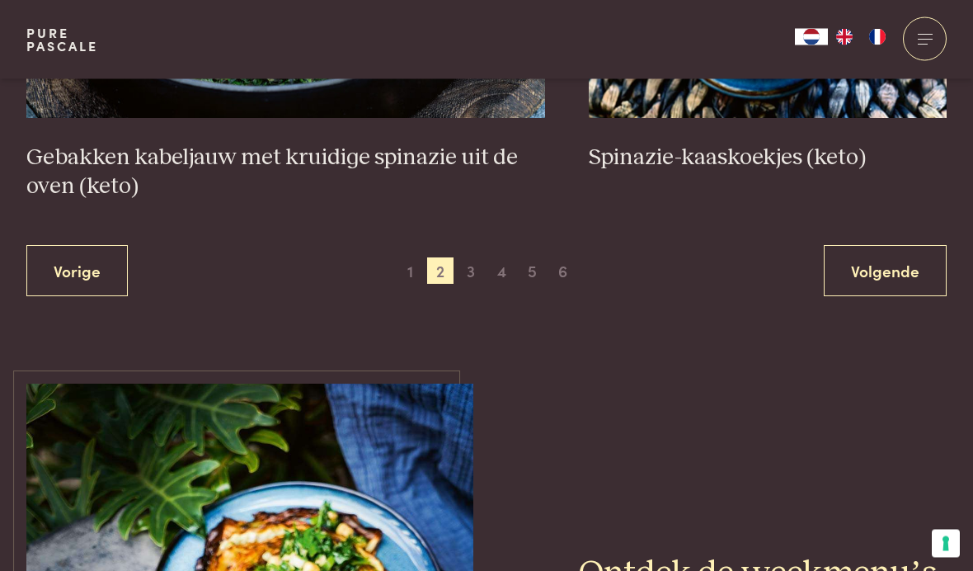
click at [894, 265] on link "Volgende" at bounding box center [885, 272] width 123 height 52
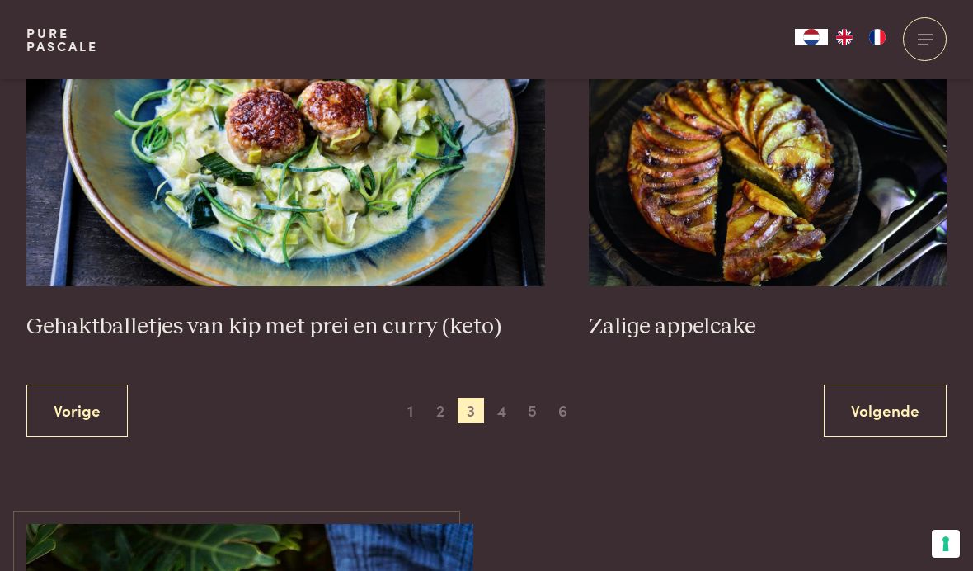
click at [914, 390] on link "Volgende" at bounding box center [885, 410] width 123 height 52
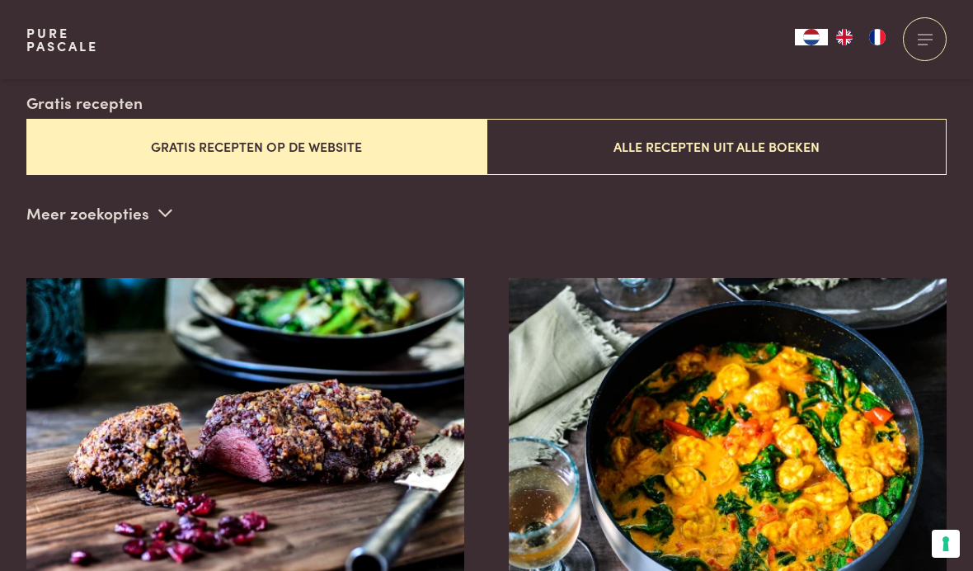
scroll to position [398, 0]
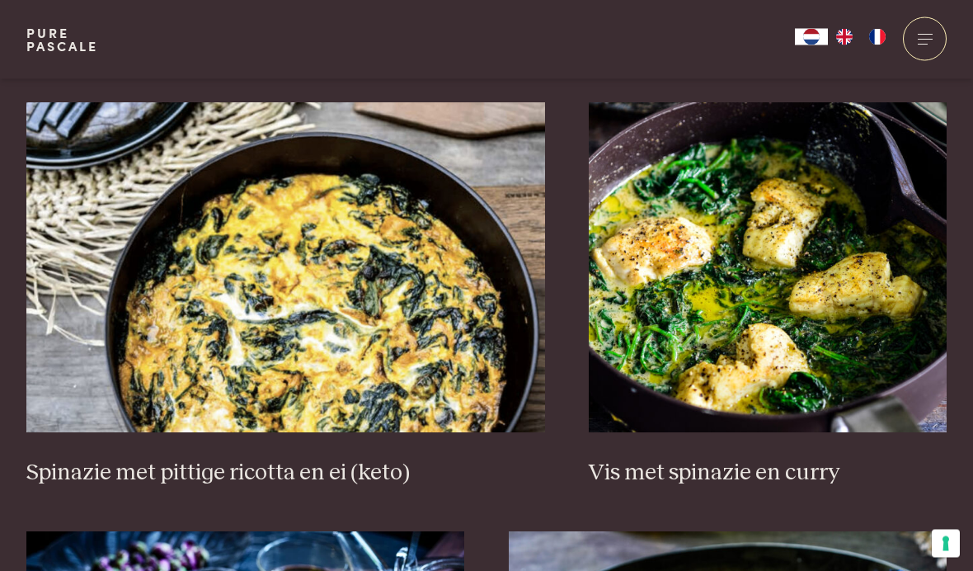
scroll to position [1510, 0]
click at [844, 476] on h3 "Vis met spinazie en curry" at bounding box center [768, 472] width 358 height 29
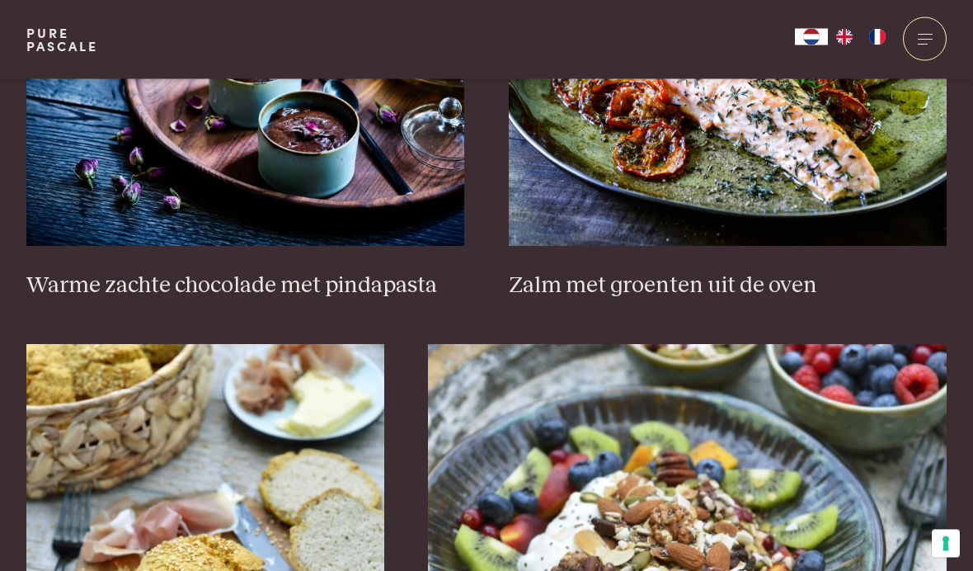
scroll to position [2124, 0]
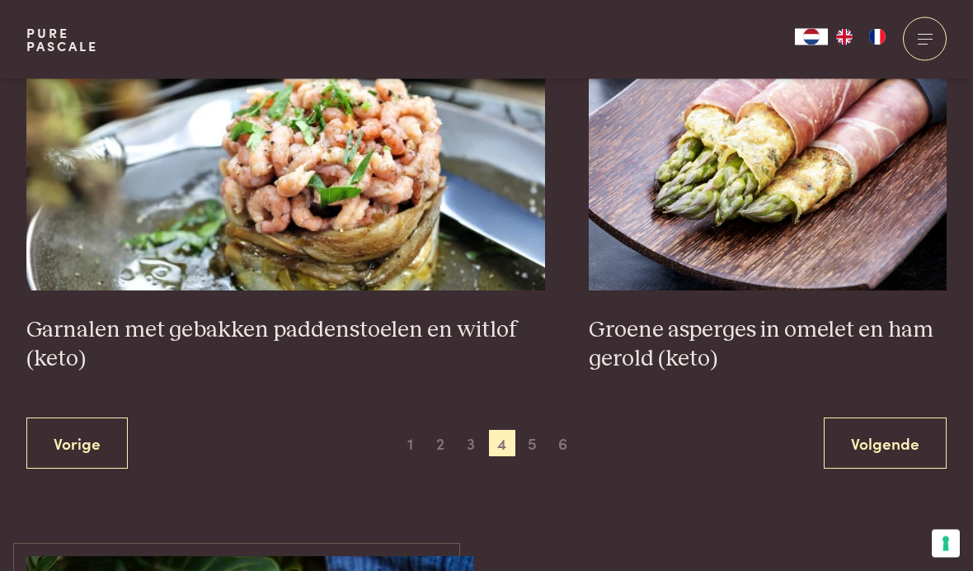
scroll to position [2938, 0]
click at [468, 430] on span "3" at bounding box center [471, 442] width 26 height 26
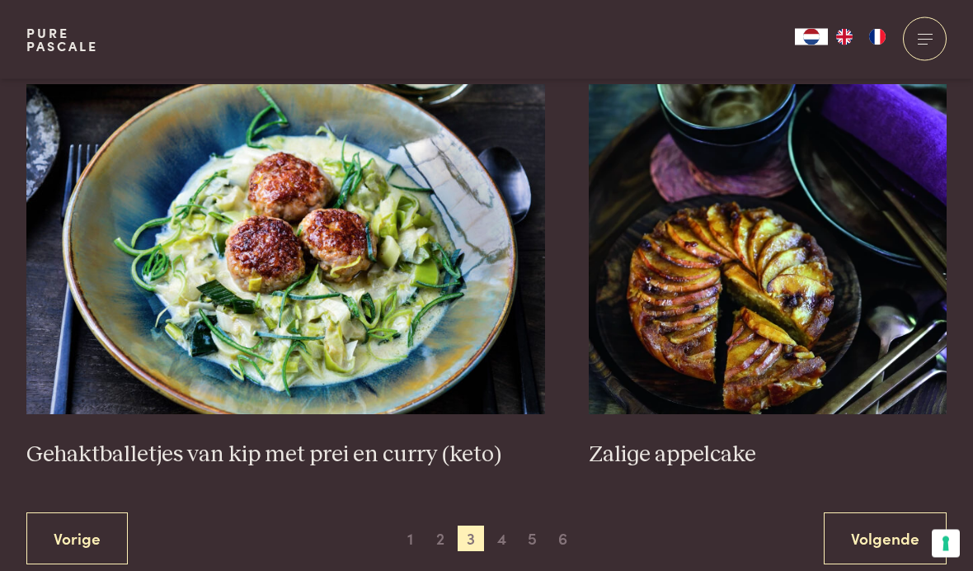
scroll to position [2930, 0]
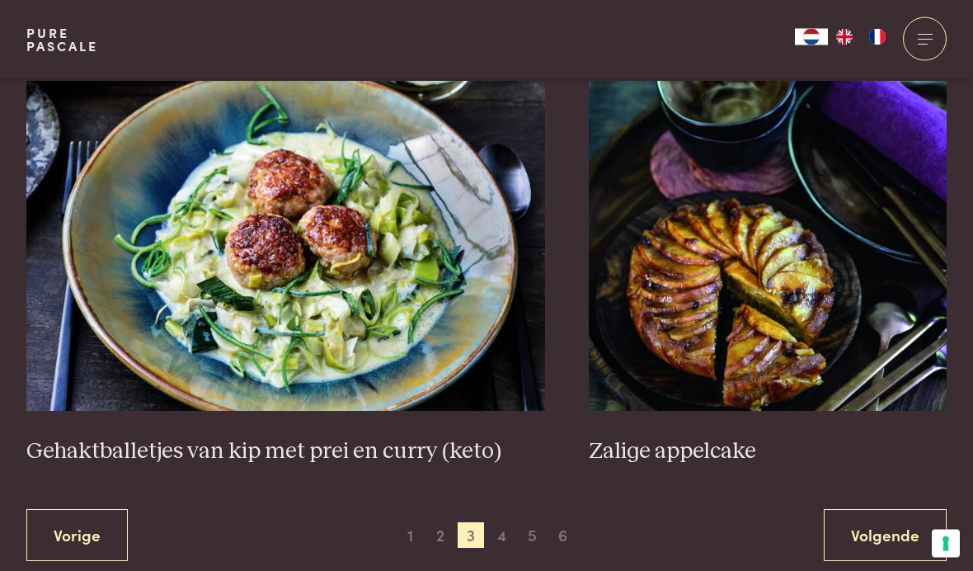
click at [539, 524] on span "5" at bounding box center [532, 536] width 26 height 26
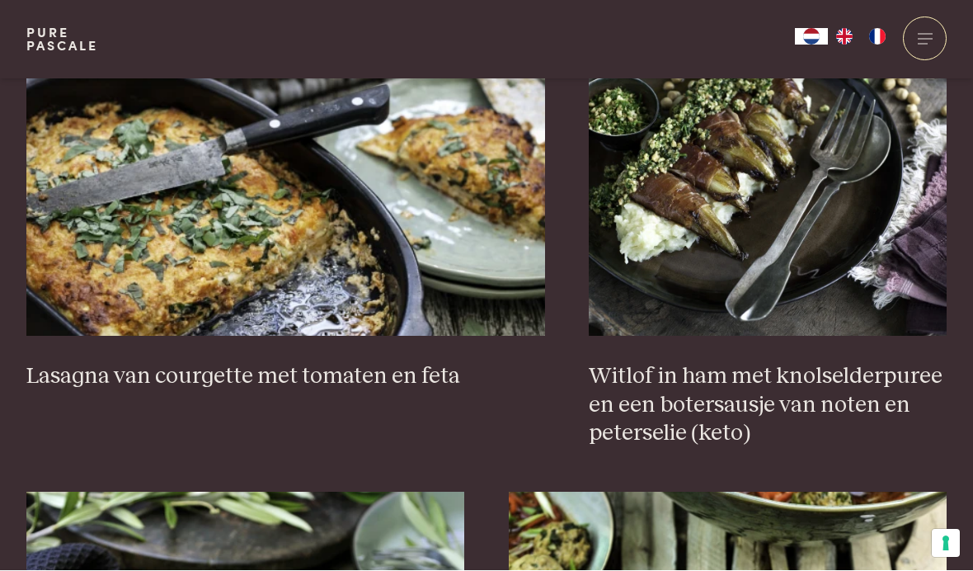
scroll to position [1578, 0]
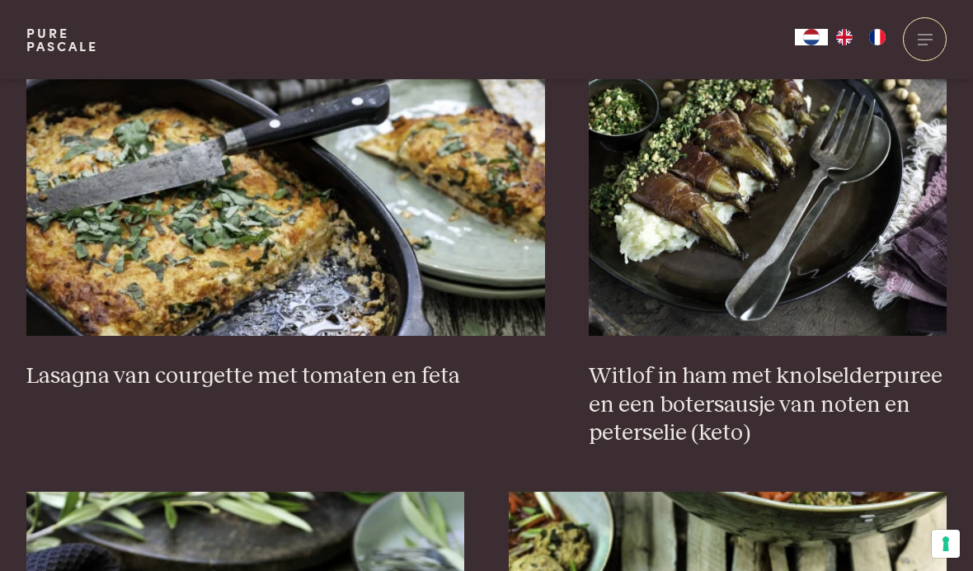
click at [375, 362] on h3 "Lasagna van courgette met tomaten en feta" at bounding box center [285, 376] width 519 height 29
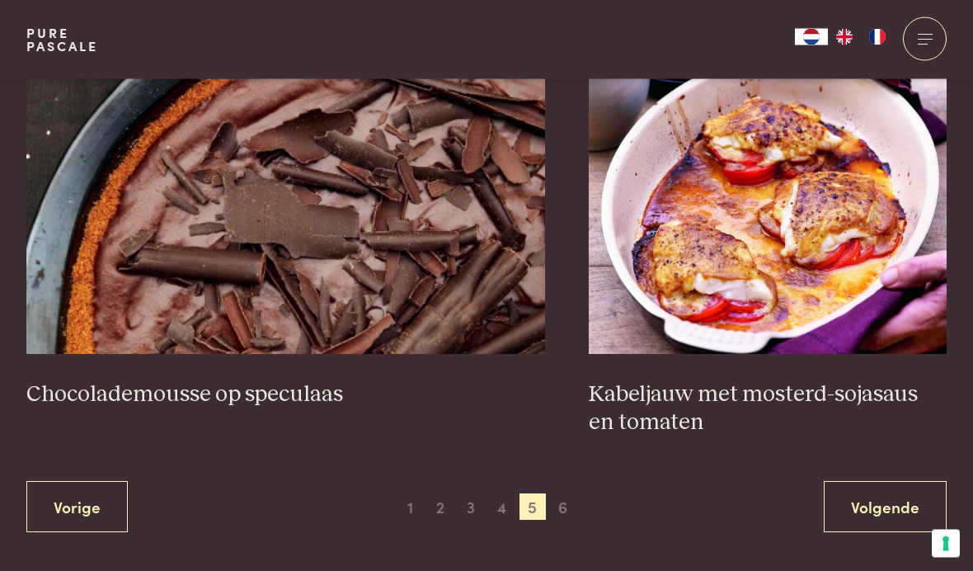
scroll to position [2931, 0]
click at [665, 390] on h3 "Kabeljauw met mosterd-sojasaus en tomaten" at bounding box center [768, 408] width 358 height 57
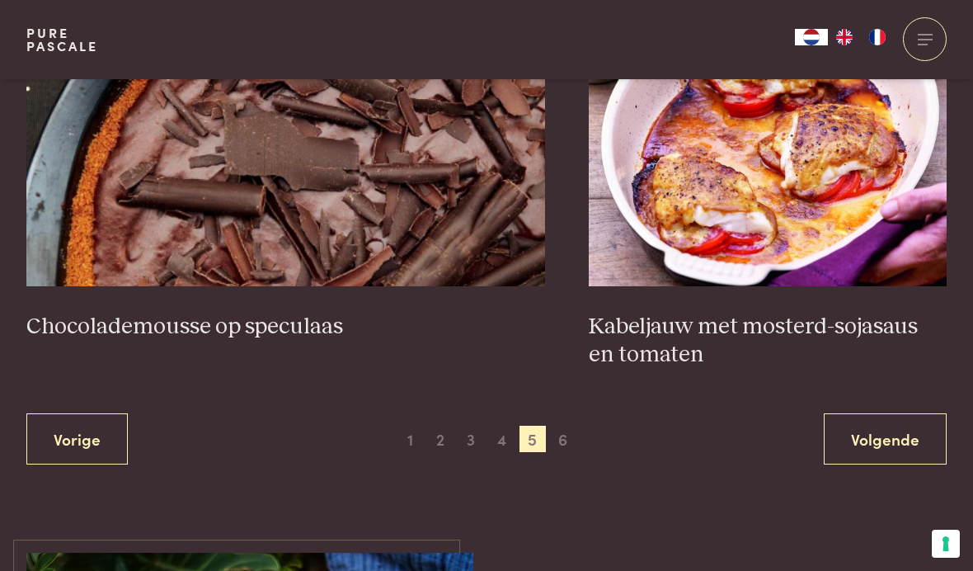
scroll to position [3008, 0]
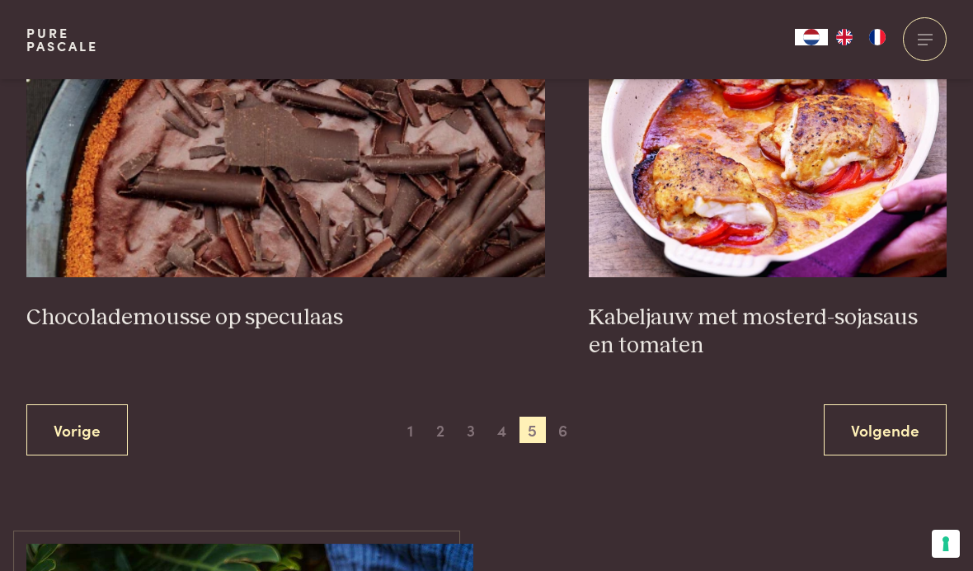
click at [575, 416] on span "6" at bounding box center [563, 429] width 26 height 26
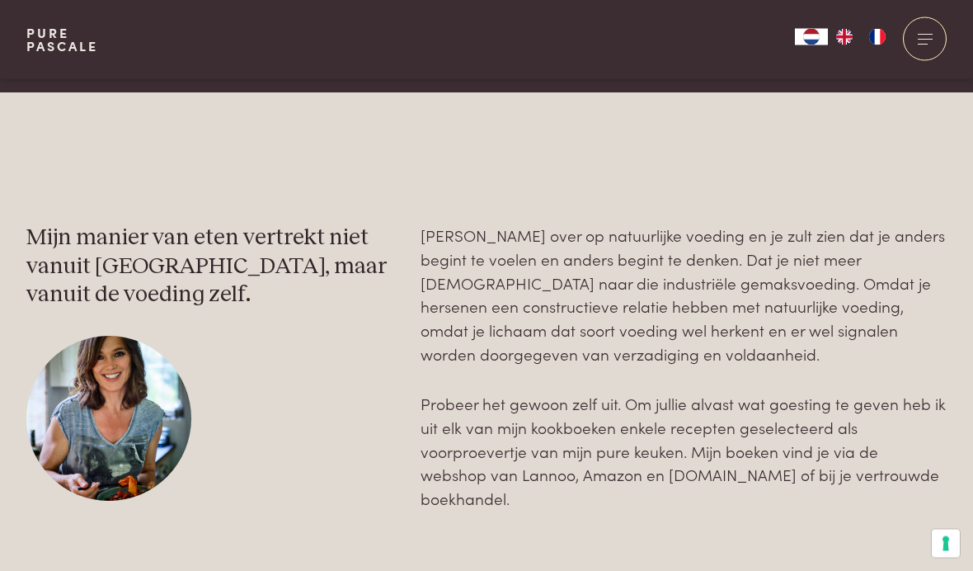
scroll to position [2617, 0]
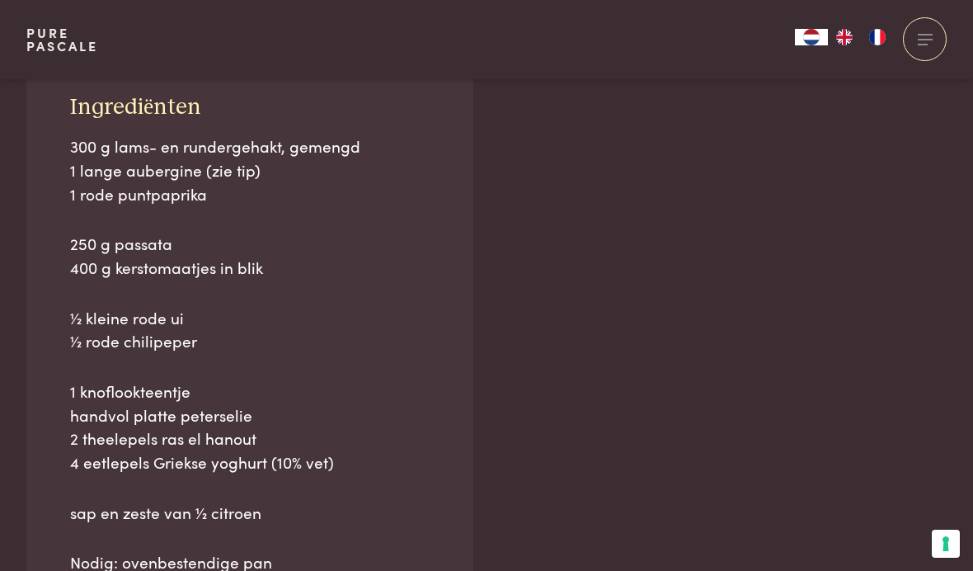
scroll to position [1153, 0]
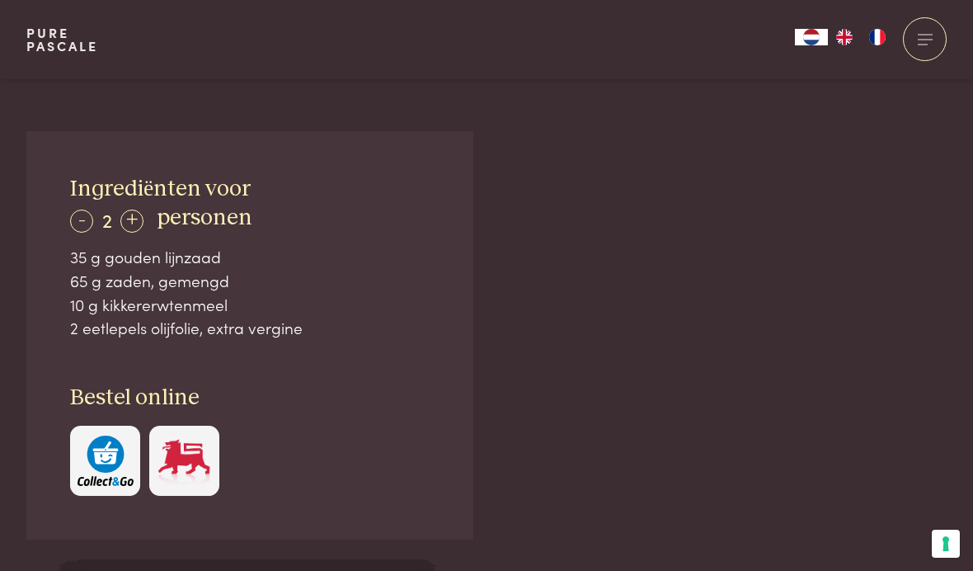
scroll to position [1023, 0]
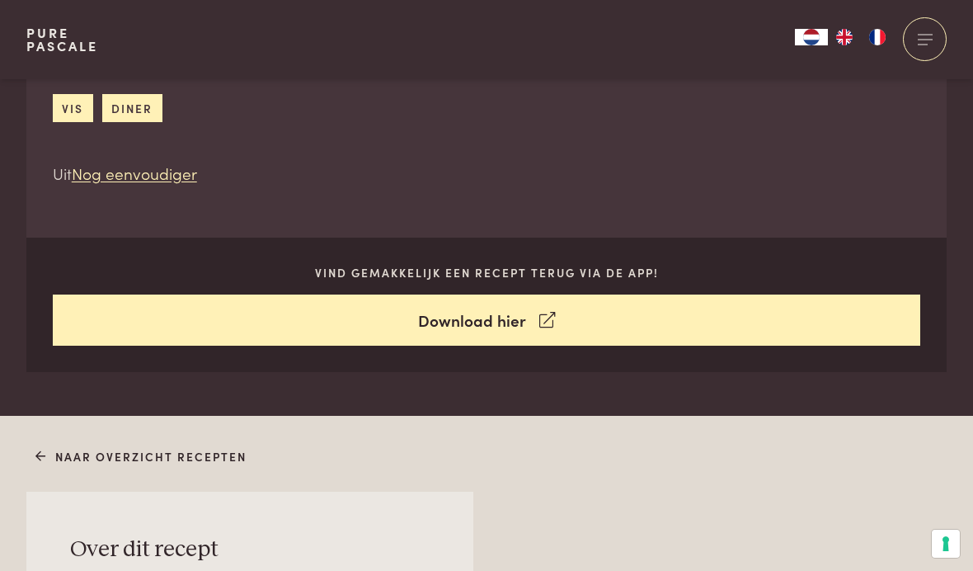
scroll to position [693, 0]
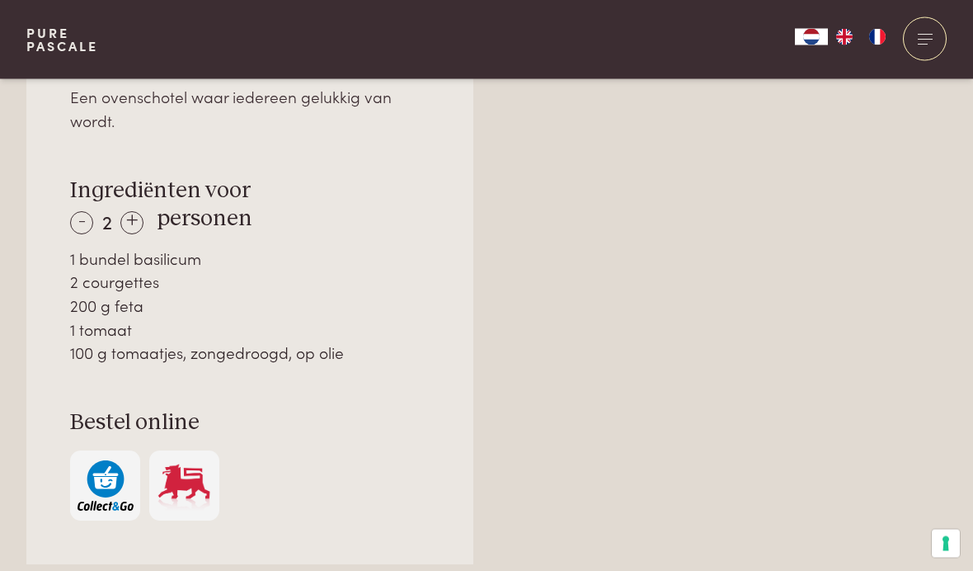
scroll to position [1182, 0]
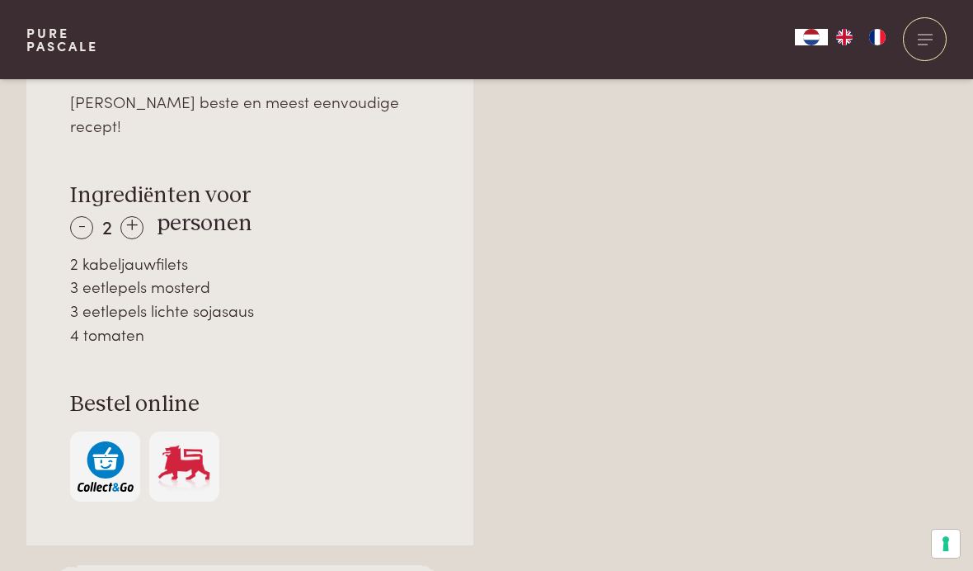
scroll to position [1180, 0]
